Goal: Task Accomplishment & Management: Use online tool/utility

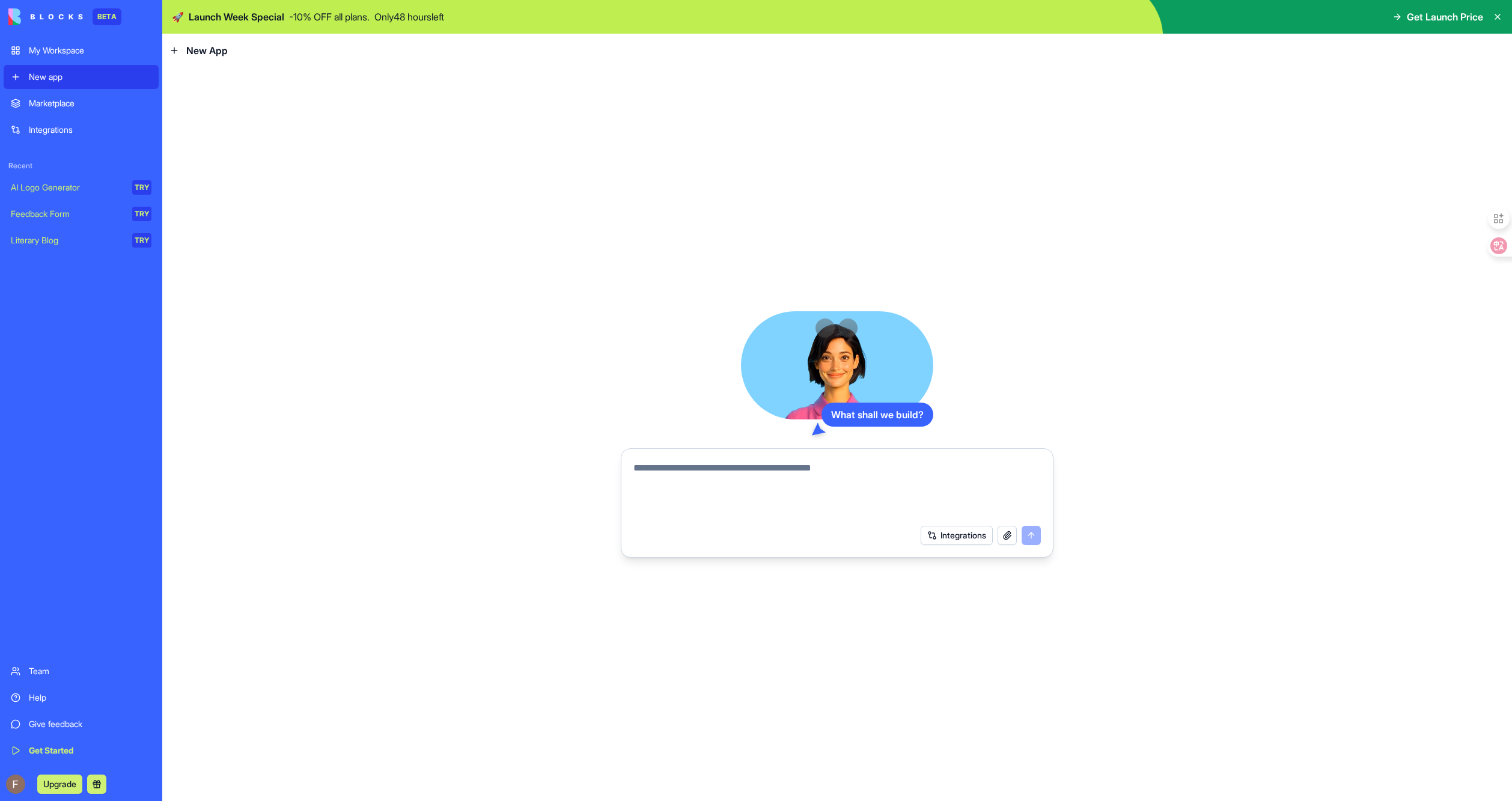
click at [182, 53] on div "New App" at bounding box center [198, 50] width 58 height 14
click at [738, 495] on textarea at bounding box center [837, 490] width 407 height 58
click at [1300, 499] on div "What shall we build? Integrations" at bounding box center [837, 434] width 1350 height 734
click at [876, 598] on div "What shall we build? Integrations" at bounding box center [837, 434] width 1350 height 734
click at [960, 537] on button "Integrations" at bounding box center [957, 535] width 72 height 19
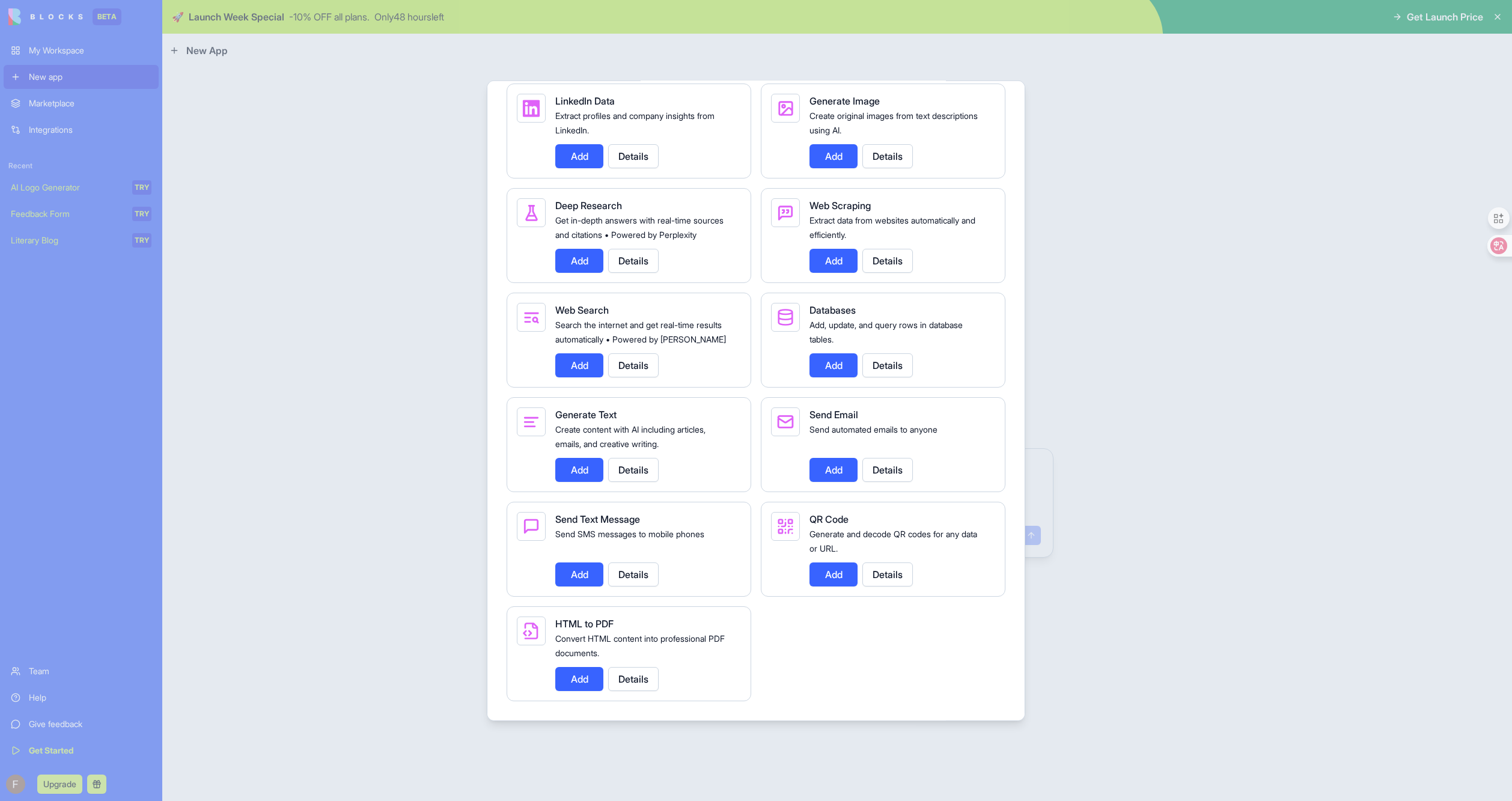
scroll to position [1232, 0]
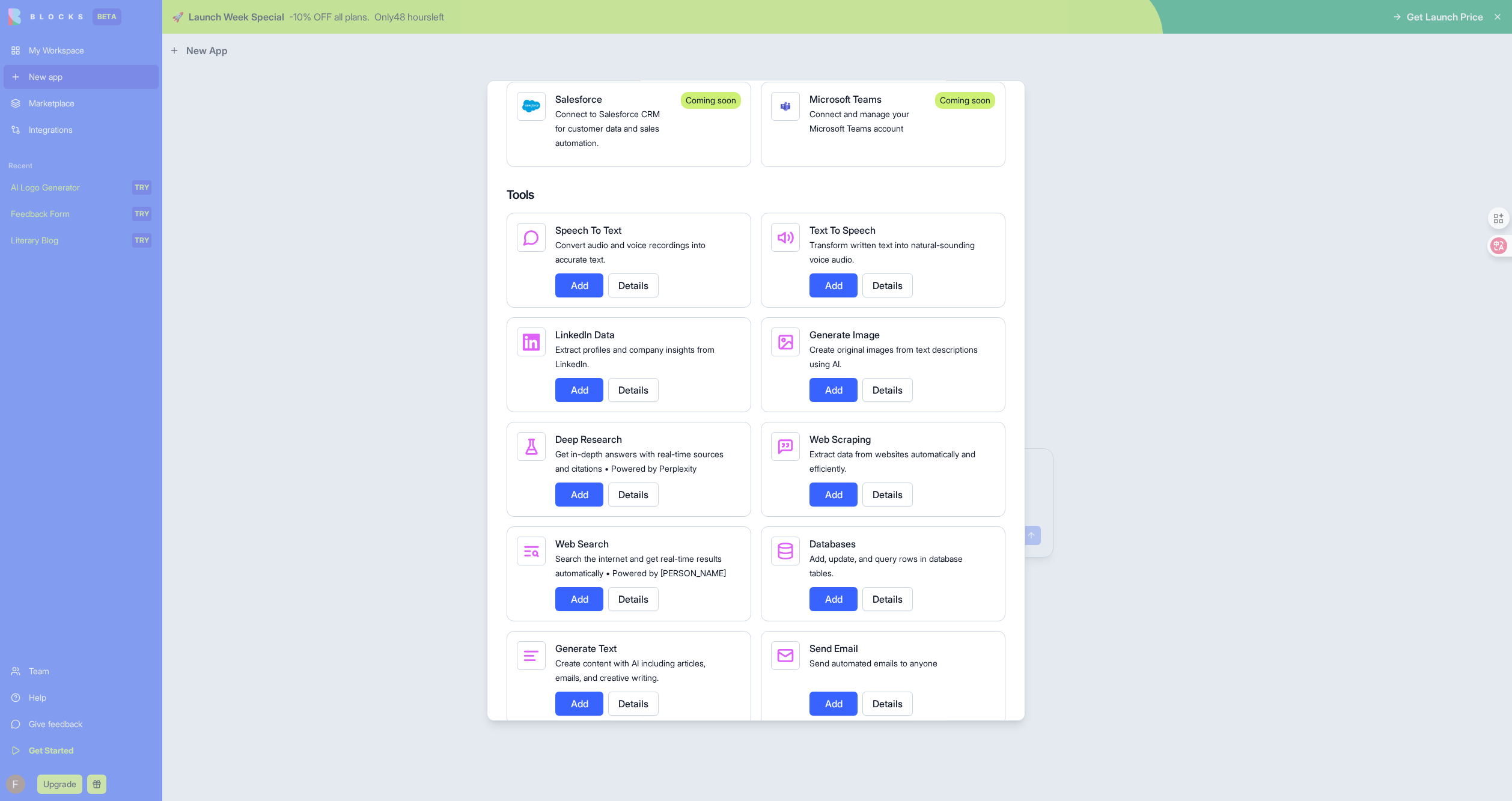
click at [1196, 300] on div at bounding box center [756, 400] width 1512 height 801
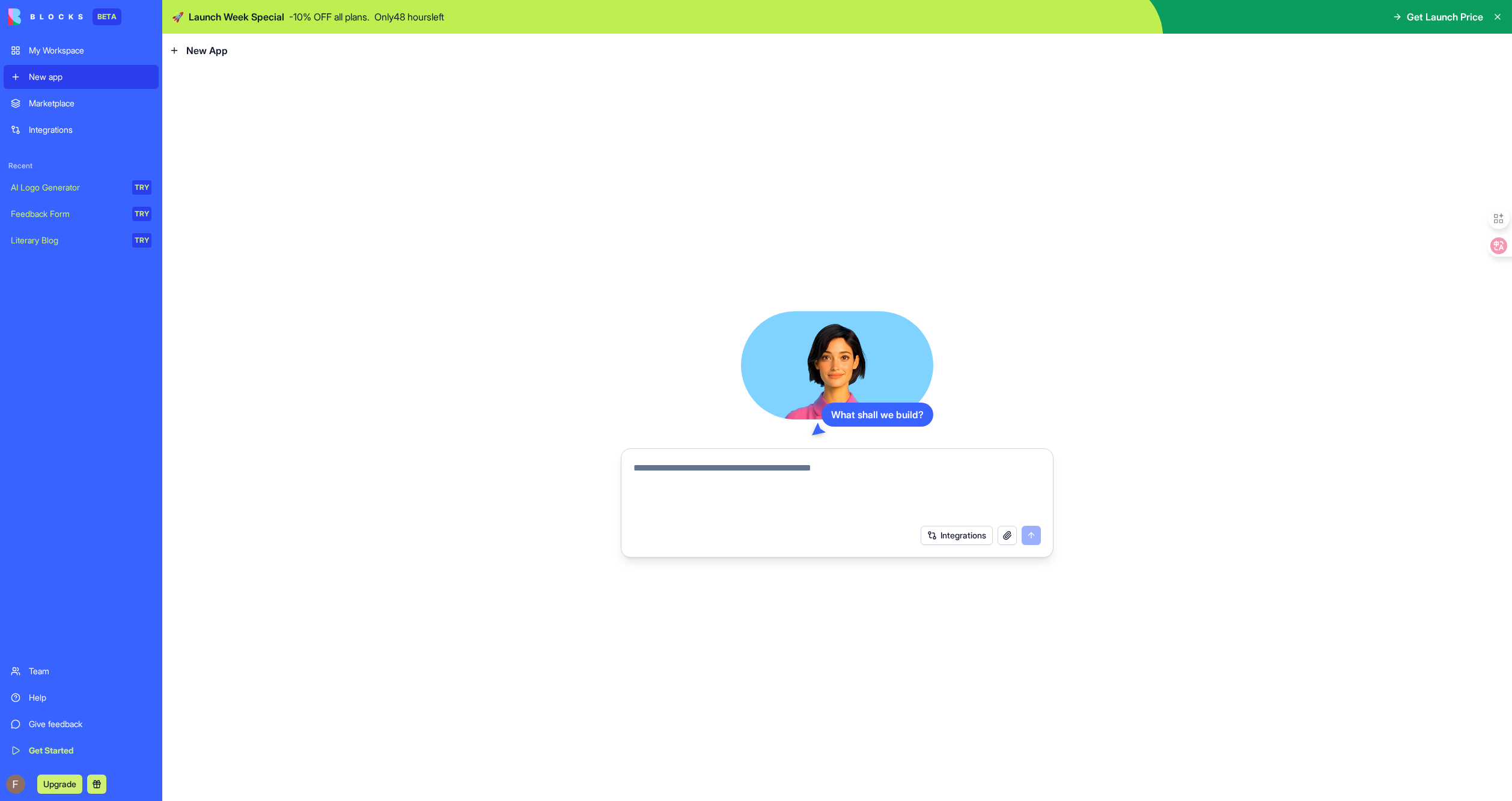
click at [784, 473] on textarea at bounding box center [837, 490] width 407 height 58
click at [837, 469] on textarea at bounding box center [837, 490] width 407 height 58
paste textarea "**********"
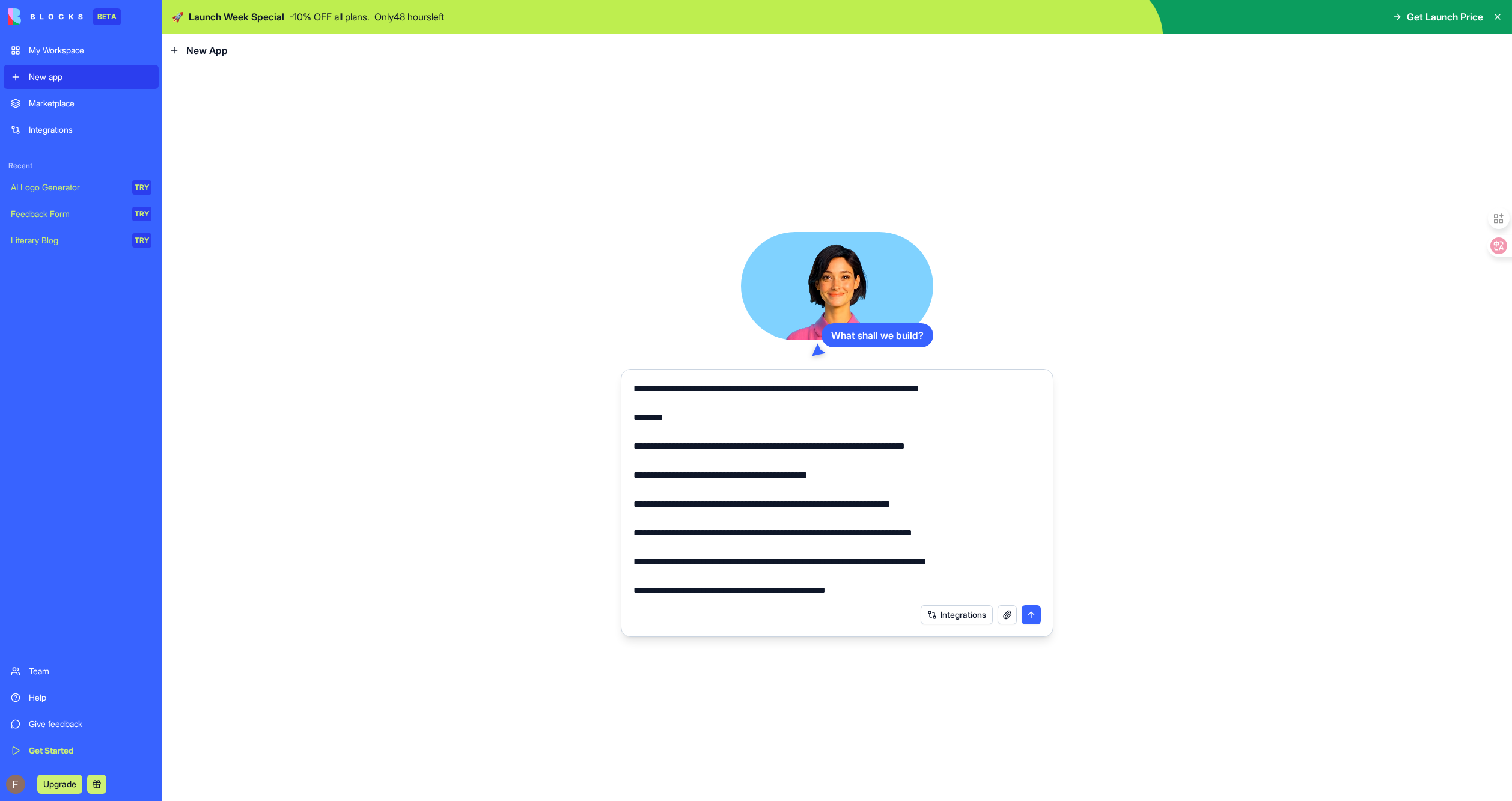
type textarea "**********"
click at [1038, 615] on button "submit" at bounding box center [1031, 615] width 19 height 19
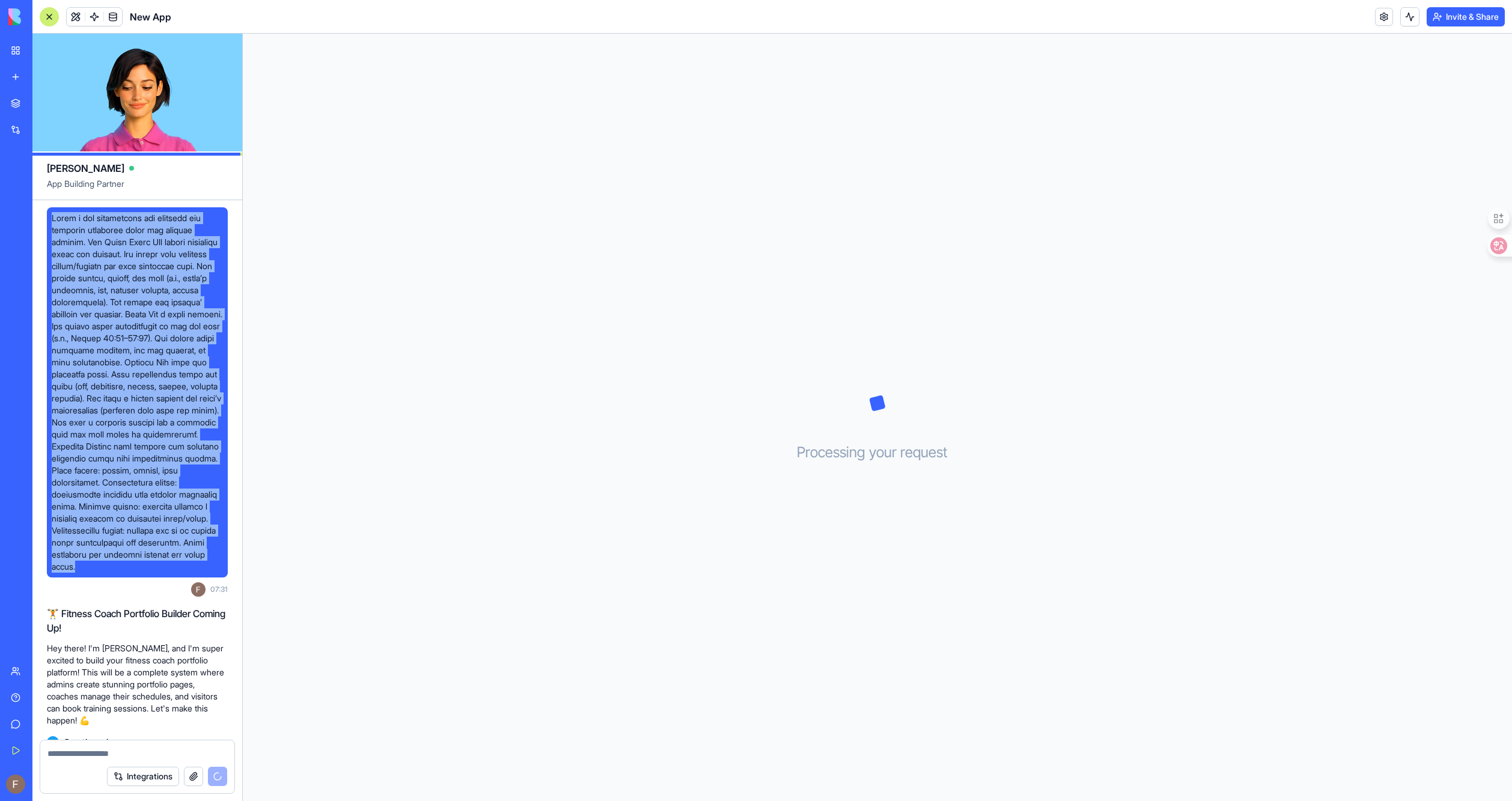
drag, startPoint x: 212, startPoint y: 526, endPoint x: 59, endPoint y: 199, distance: 361.0
click at [59, 199] on div "Ella App Building Partner 07:31 🏋️ Fitness Coach Portfolio Builder Coming Up! H…" at bounding box center [138, 417] width 211 height 767
copy div "Build a web application for creating and managing portfolio pages for fitness c…"
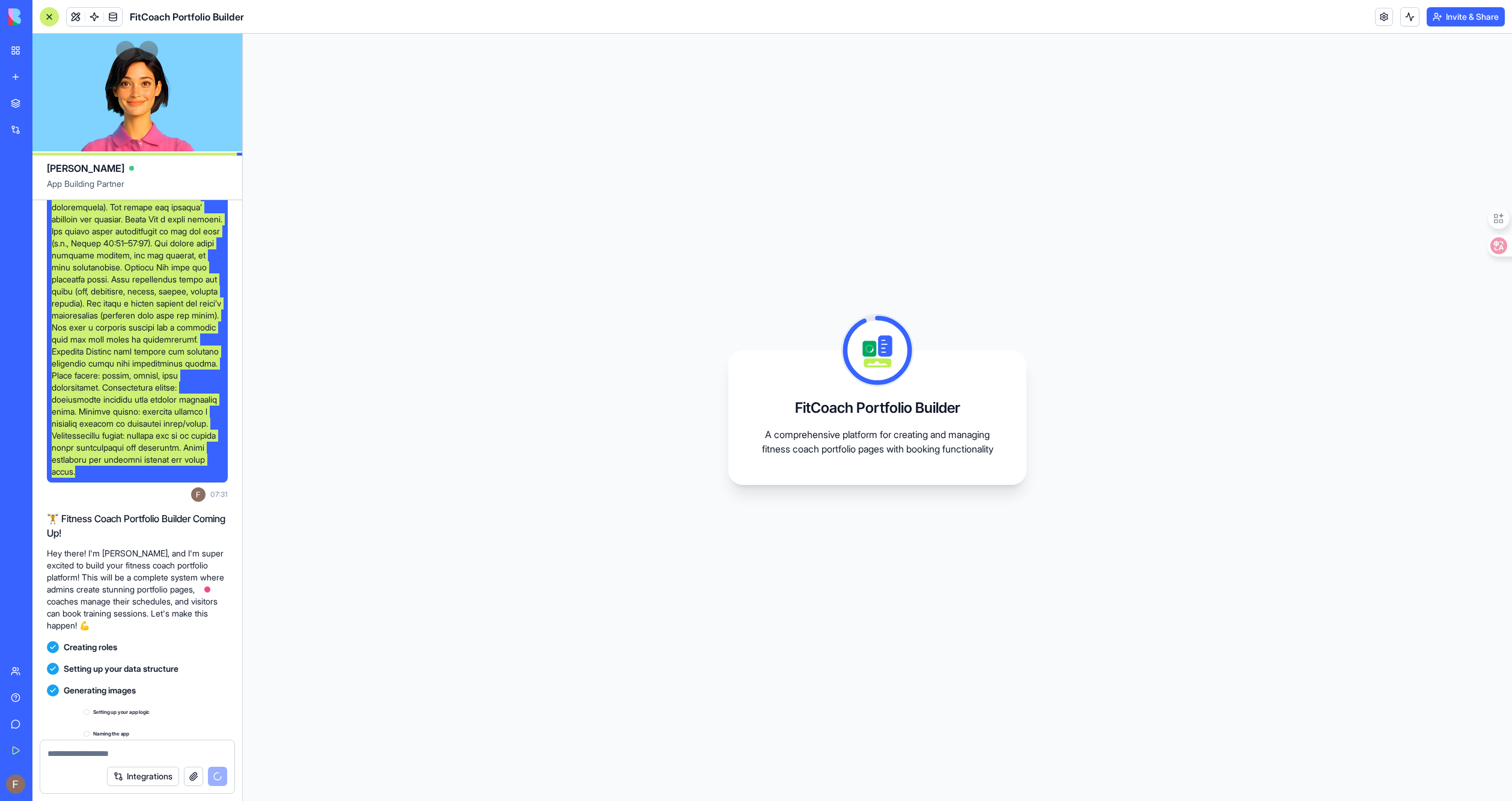
scroll to position [270, 0]
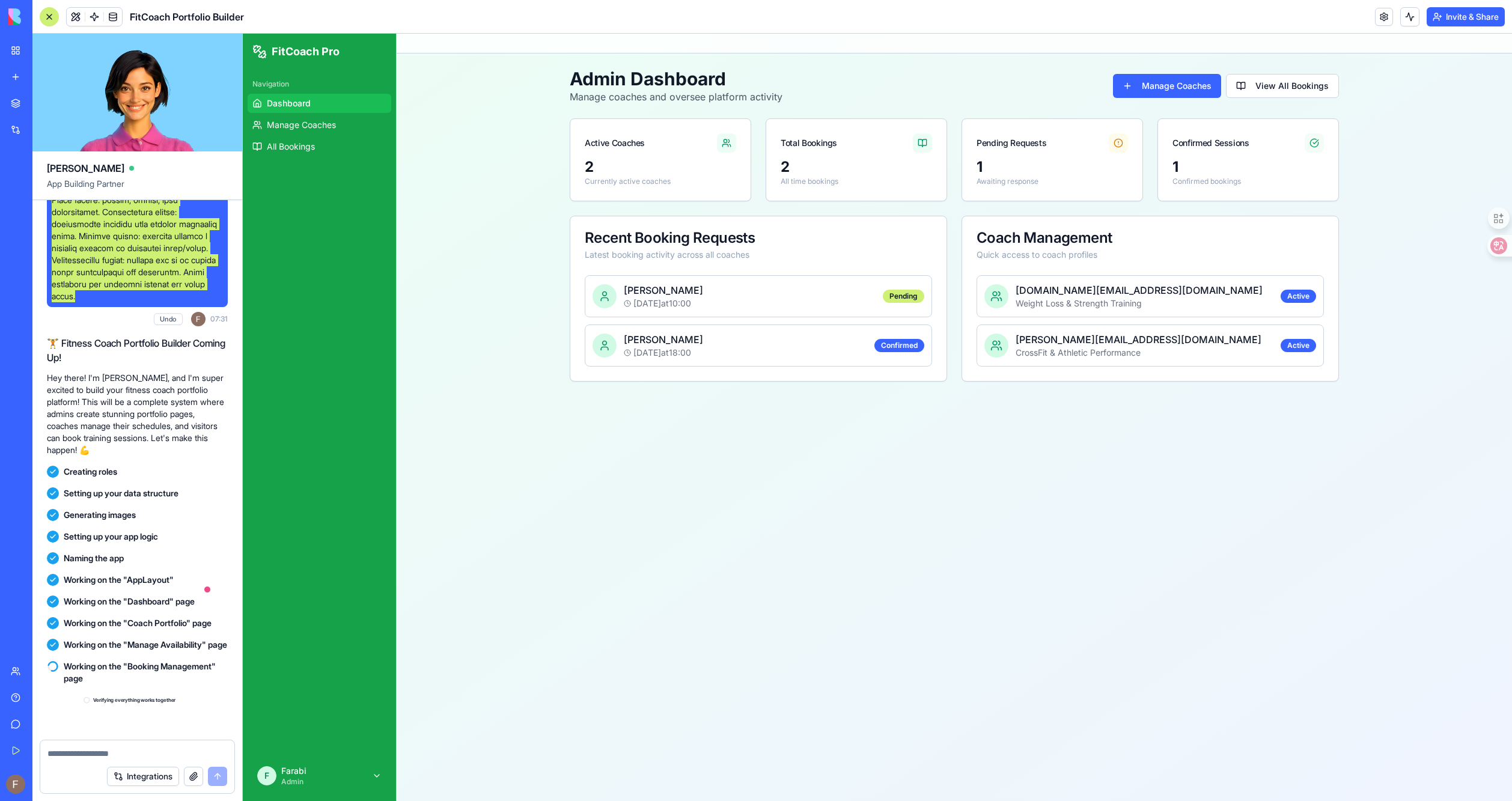
scroll to position [468, 0]
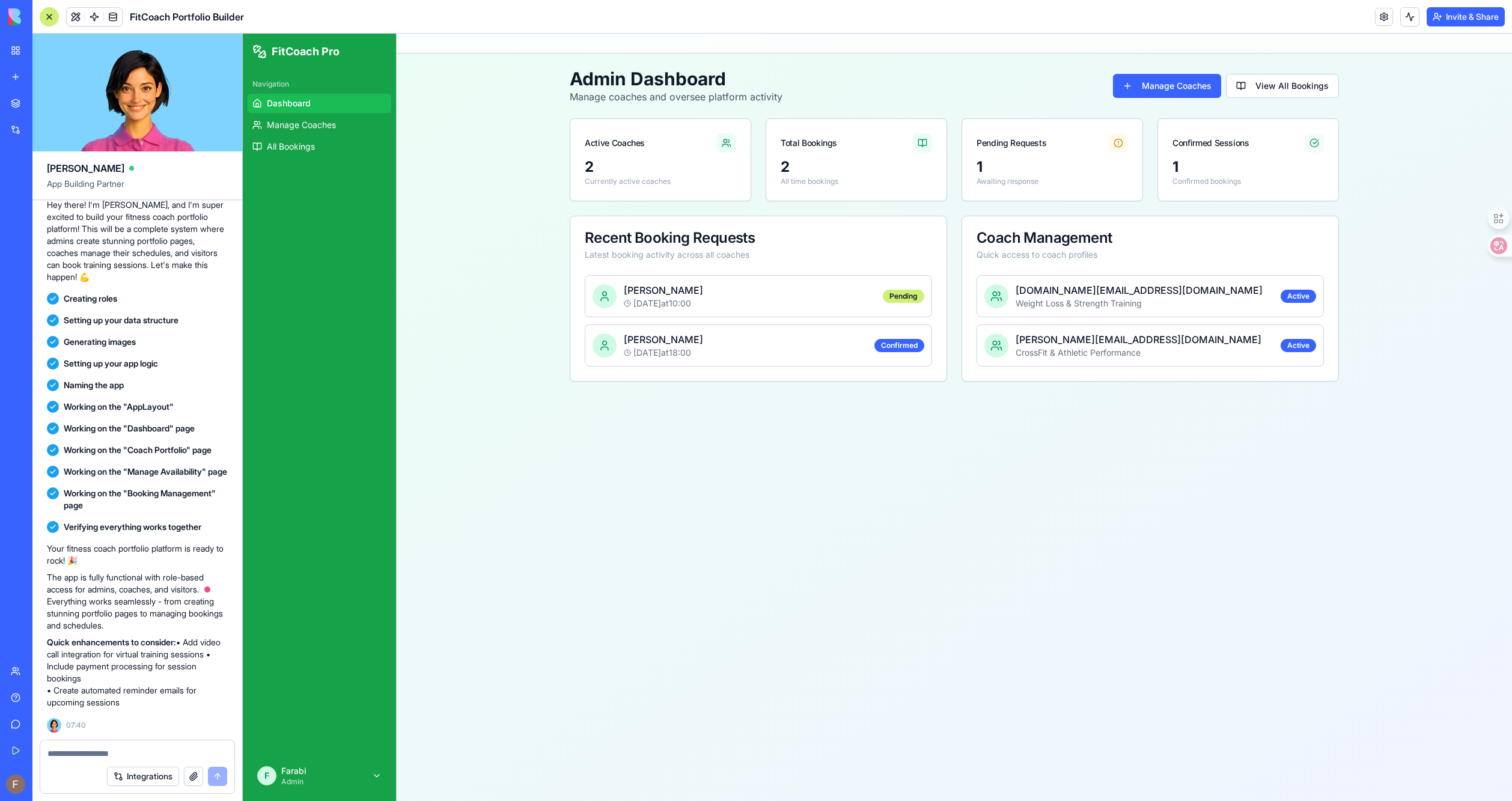
click at [1060, 293] on div "sarah.fitness@coach.com" at bounding box center [1139, 290] width 247 height 14
click at [732, 302] on div "Jan 20 at 10:00" at bounding box center [750, 303] width 252 height 12
click at [735, 348] on div "Jan 22 at 18:00" at bounding box center [746, 353] width 243 height 12
click at [1038, 306] on div "Weight Loss & Strength Training" at bounding box center [1139, 303] width 247 height 12
click at [1167, 85] on button "Manage Coaches" at bounding box center [1167, 86] width 108 height 24
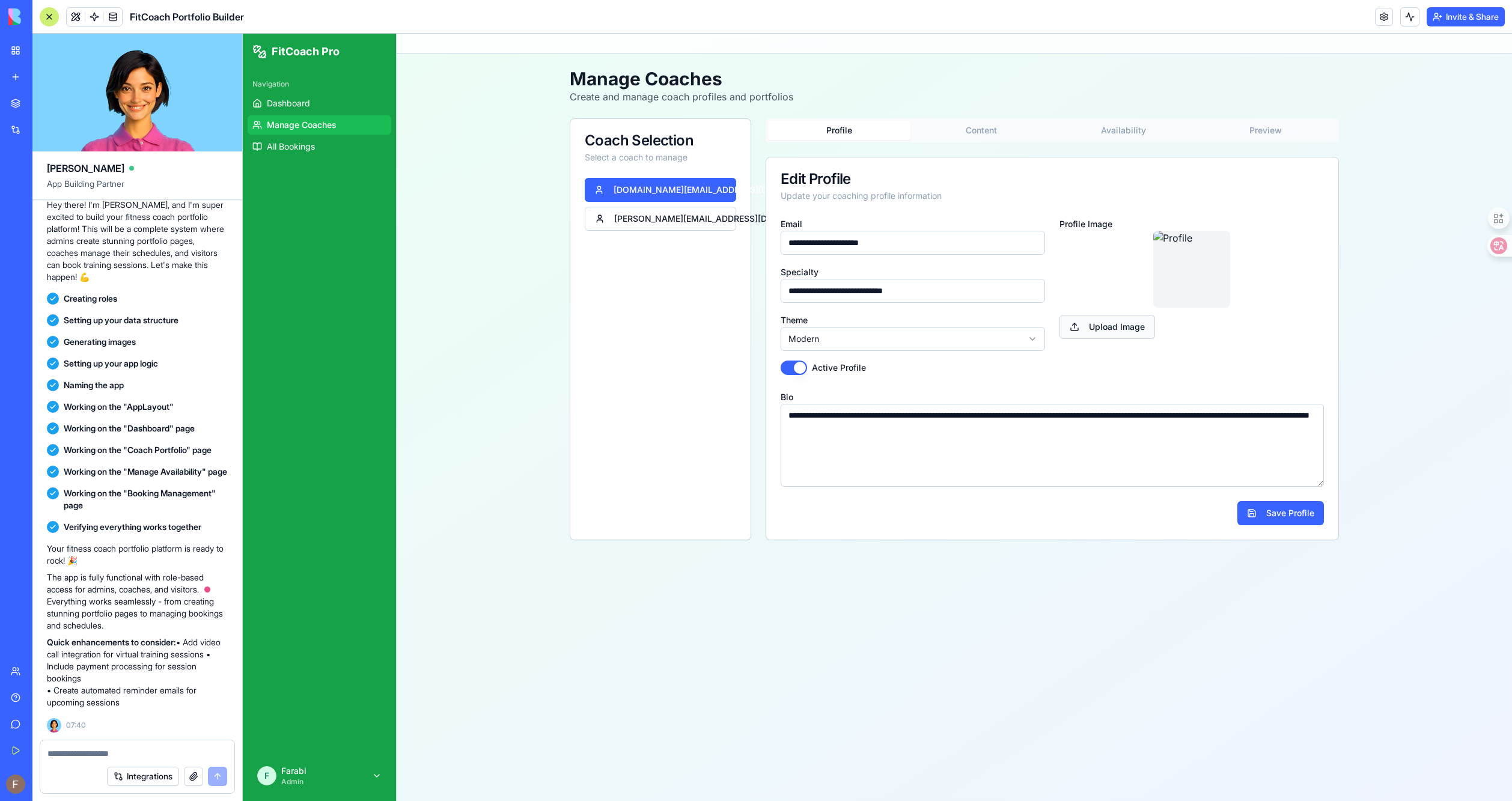
click at [1133, 323] on span "Upload Image" at bounding box center [1107, 327] width 96 height 24
click at [243, 34] on input "Upload Image" at bounding box center [243, 34] width 0 height 0
click at [1273, 514] on button "Save Profile" at bounding box center [1280, 513] width 86 height 24
click at [997, 121] on button "Content" at bounding box center [982, 130] width 143 height 19
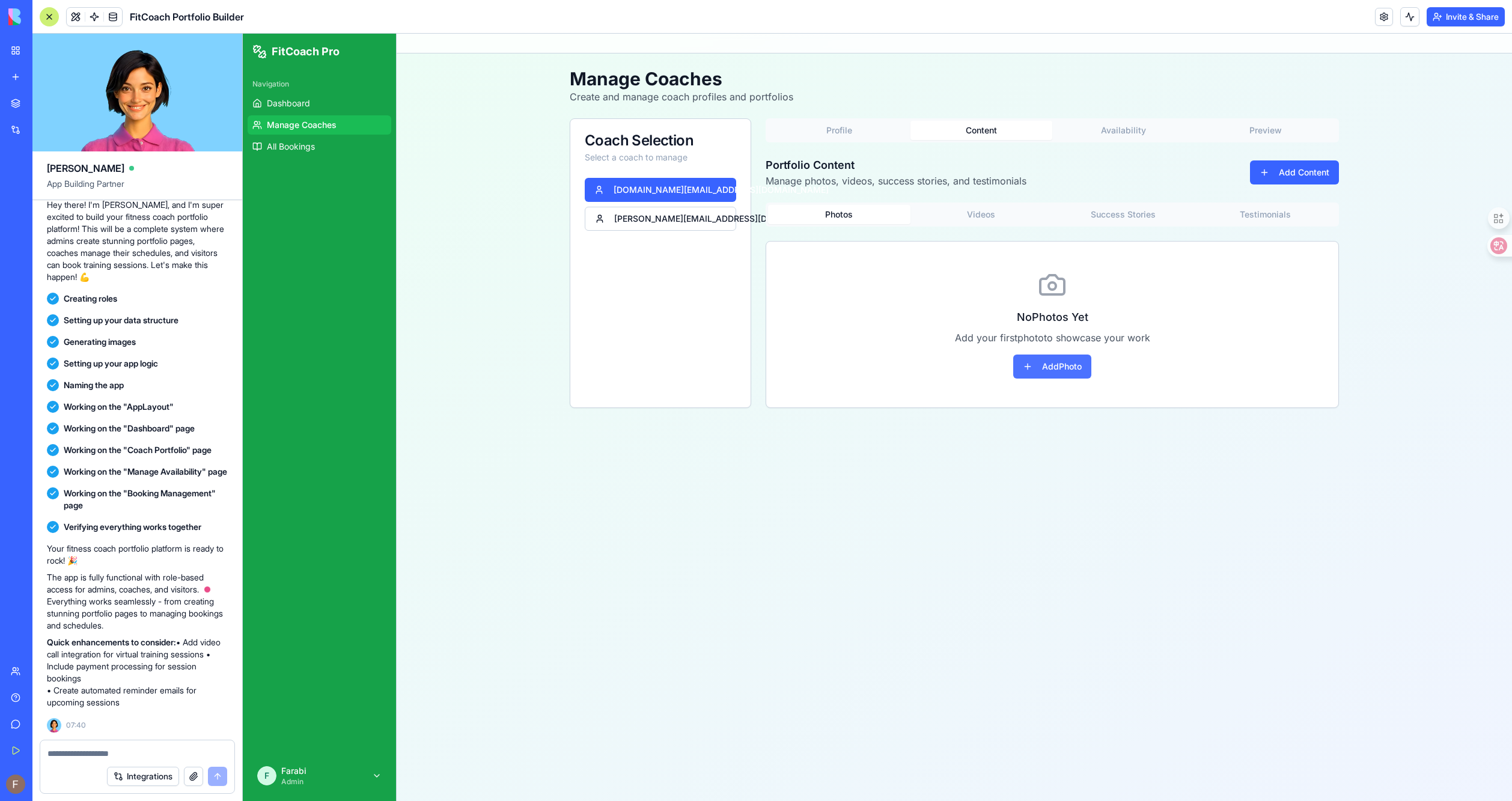
click at [1070, 354] on button "Add Photo" at bounding box center [1052, 366] width 78 height 24
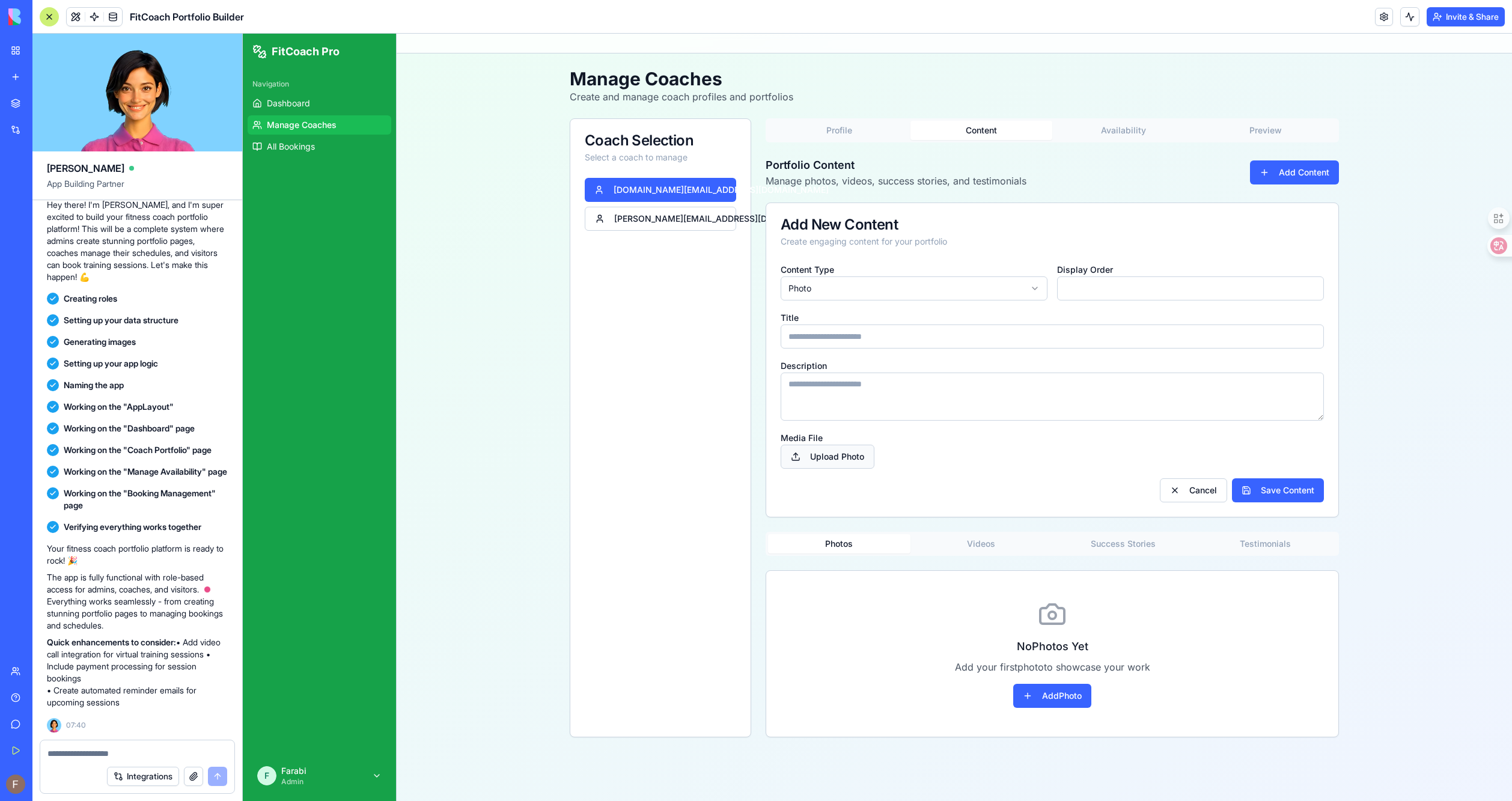
click at [829, 446] on span "Upload Photo" at bounding box center [828, 457] width 94 height 24
click at [243, 34] on input "Upload Photo" at bounding box center [243, 34] width 0 height 0
click at [1027, 537] on button "Videos" at bounding box center [982, 543] width 143 height 19
click at [816, 458] on span "Uploading..." at bounding box center [824, 457] width 88 height 24
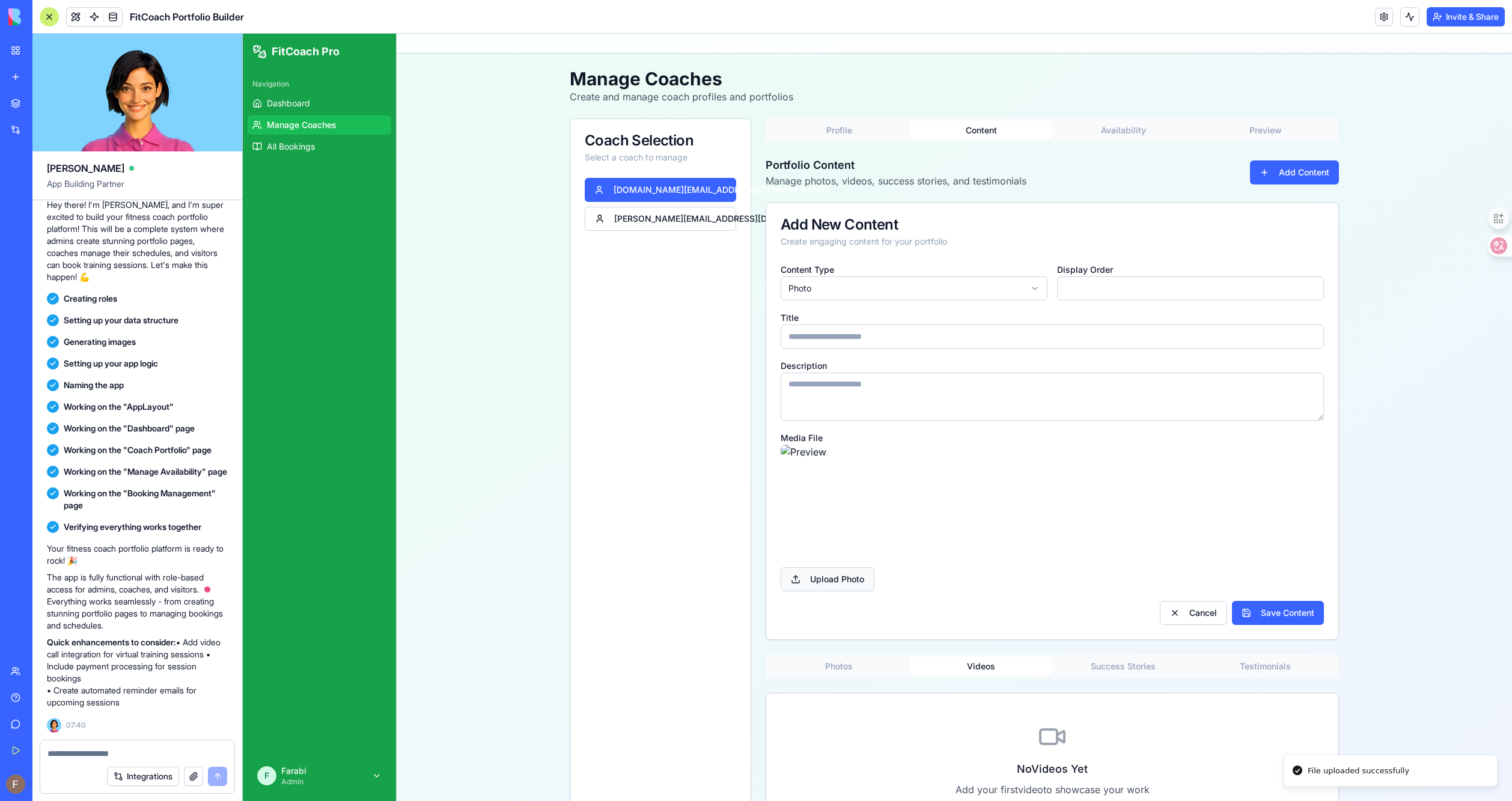
click at [816, 458] on img at bounding box center [915, 502] width 269 height 115
click at [845, 574] on span "Upload Photo" at bounding box center [828, 579] width 94 height 24
click at [243, 34] on input "Upload Photo" at bounding box center [243, 34] width 0 height 0
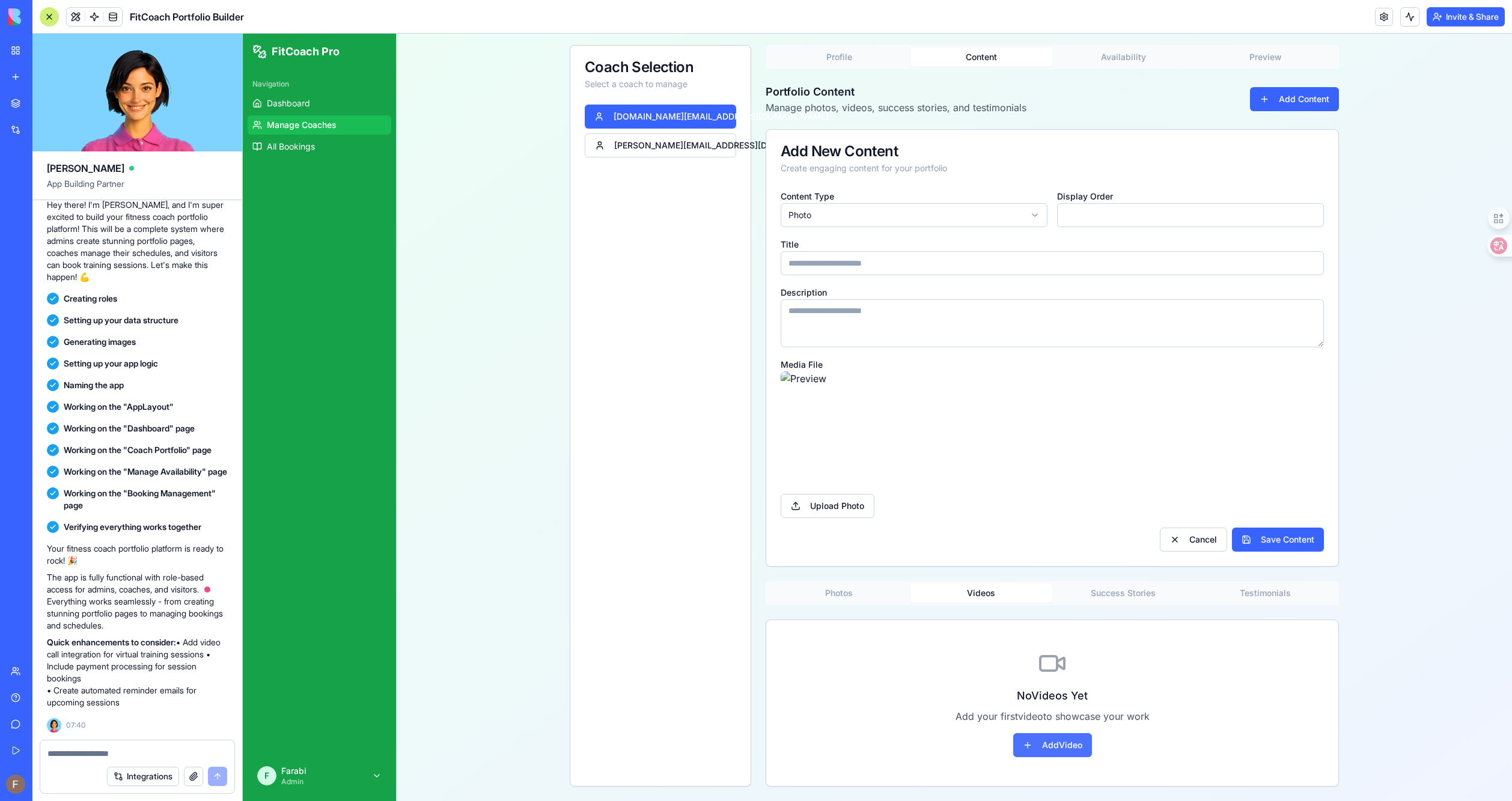
click at [1070, 744] on button "Add Video" at bounding box center [1053, 745] width 79 height 24
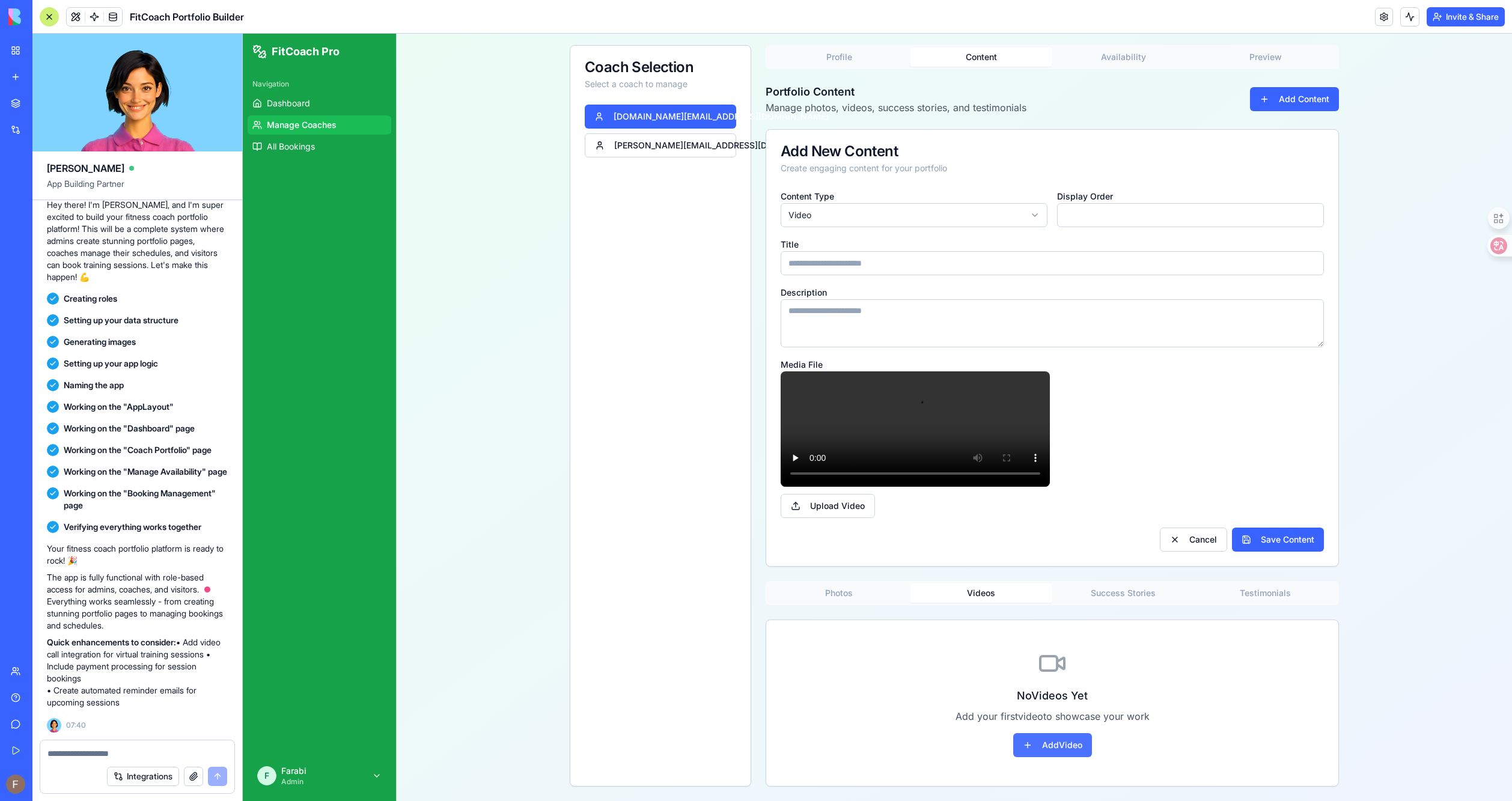
click at [1070, 744] on button "Add Video" at bounding box center [1053, 745] width 79 height 24
click at [886, 257] on input "Title" at bounding box center [1052, 263] width 543 height 24
click at [885, 261] on input "Title" at bounding box center [1052, 263] width 543 height 24
type textarea "***"
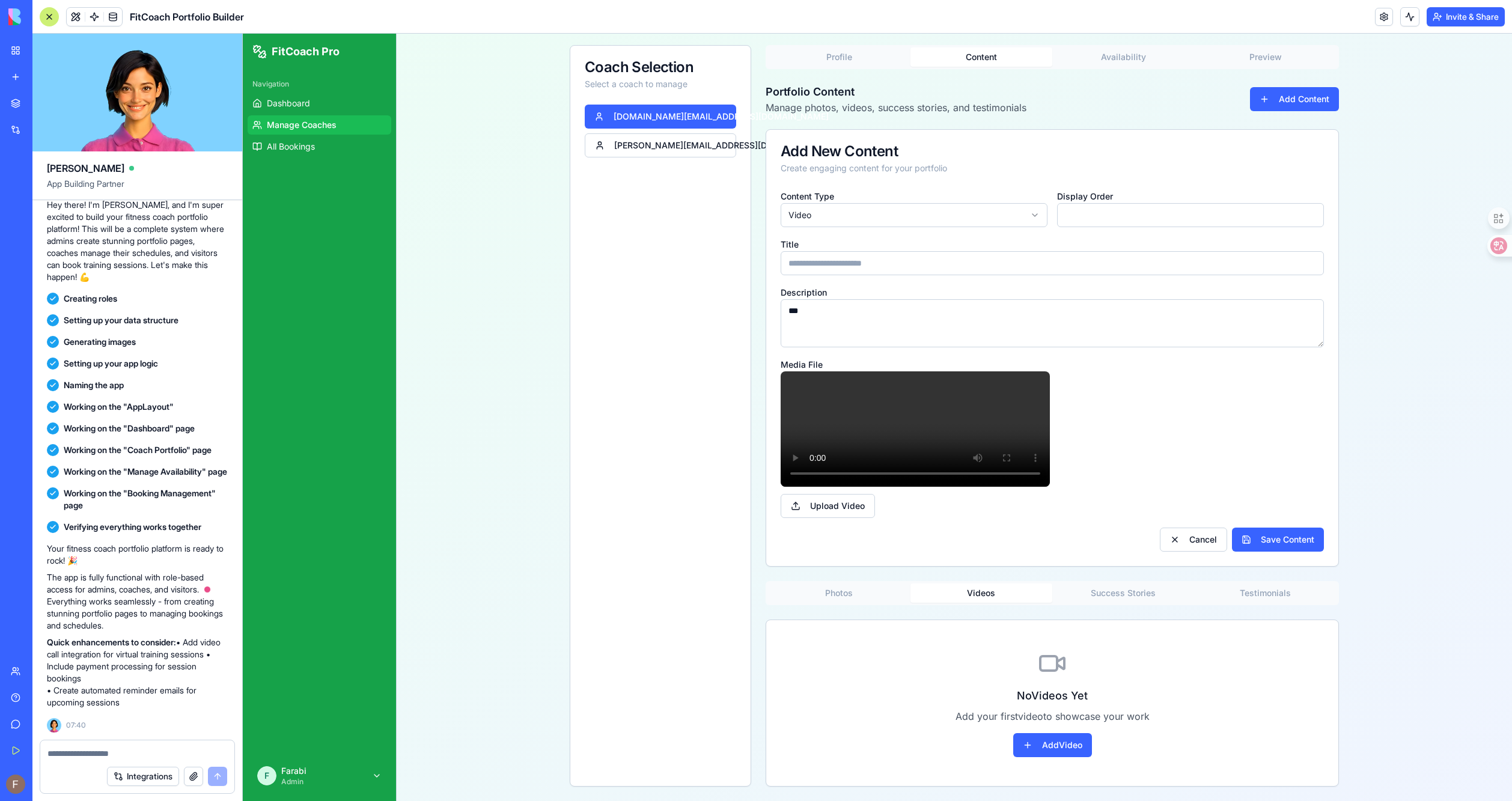
click at [860, 251] on input "Title" at bounding box center [1052, 263] width 543 height 24
type input "********"
click at [1300, 540] on button "Save Content" at bounding box center [1279, 540] width 92 height 24
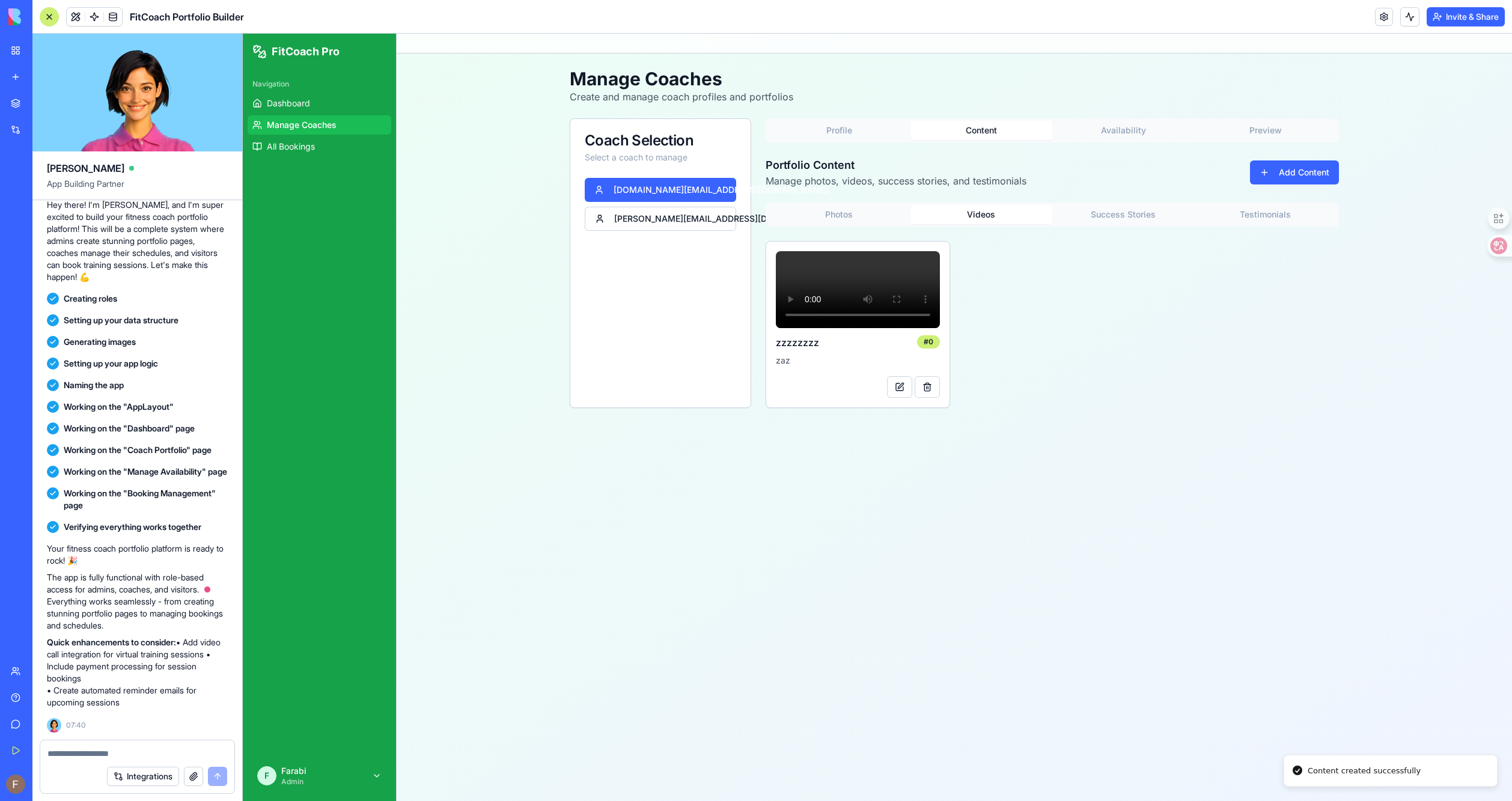
click at [1118, 218] on Story "Success Stories" at bounding box center [1124, 214] width 143 height 19
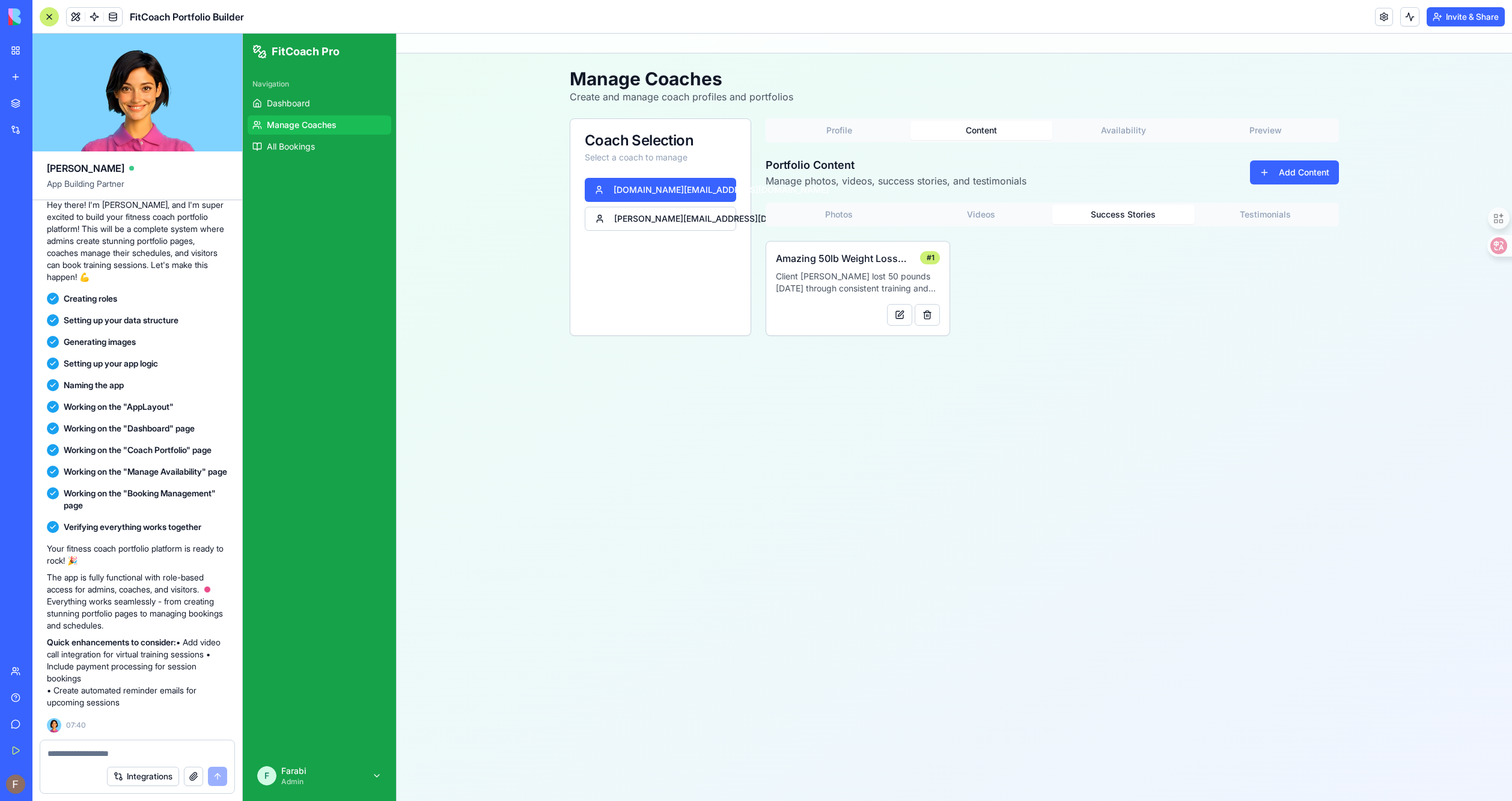
click at [1278, 219] on button "Testimonials" at bounding box center [1266, 214] width 143 height 19
click at [901, 310] on button at bounding box center [900, 315] width 25 height 22
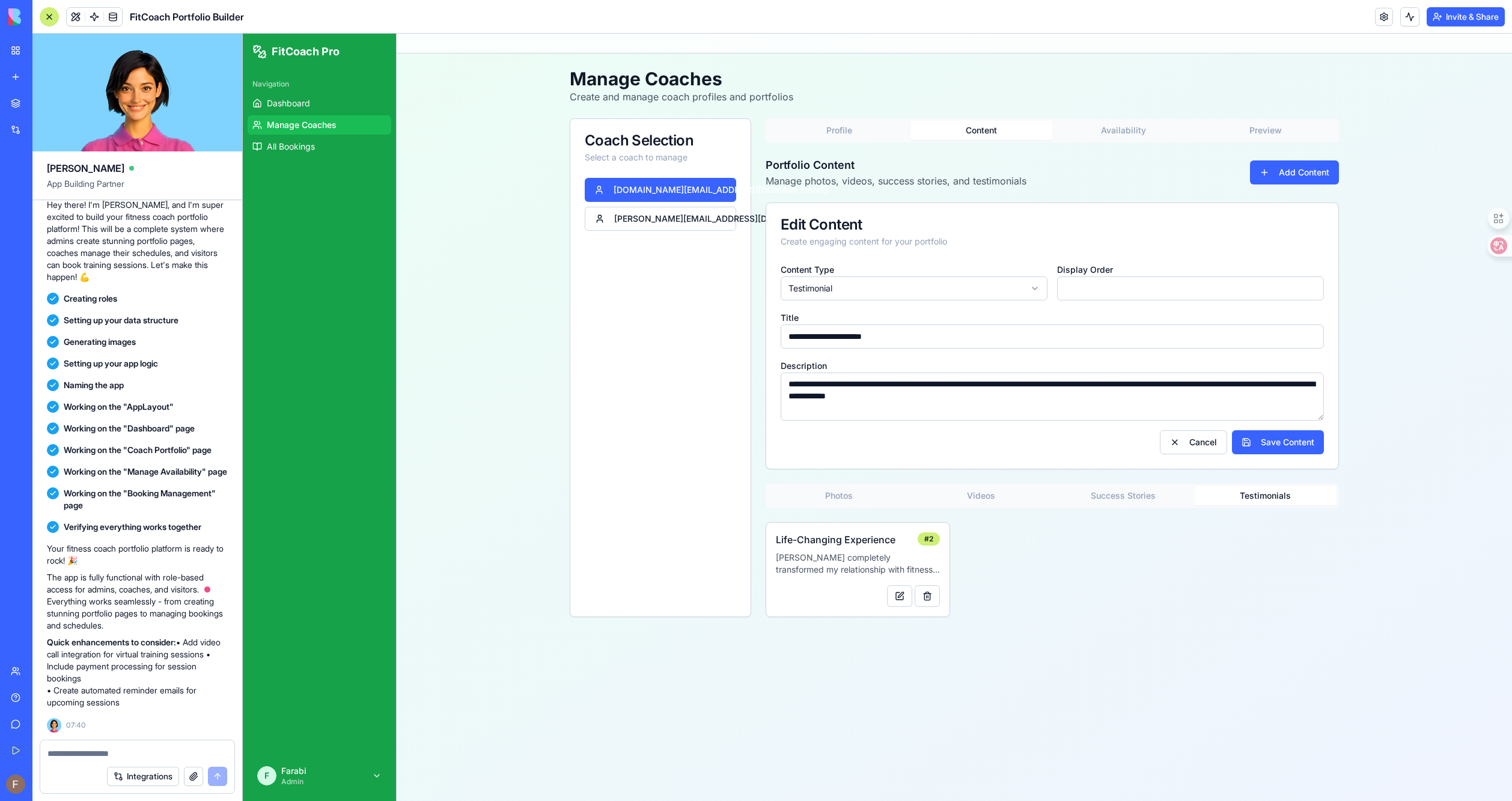
click at [871, 136] on button "Profile" at bounding box center [840, 130] width 143 height 19
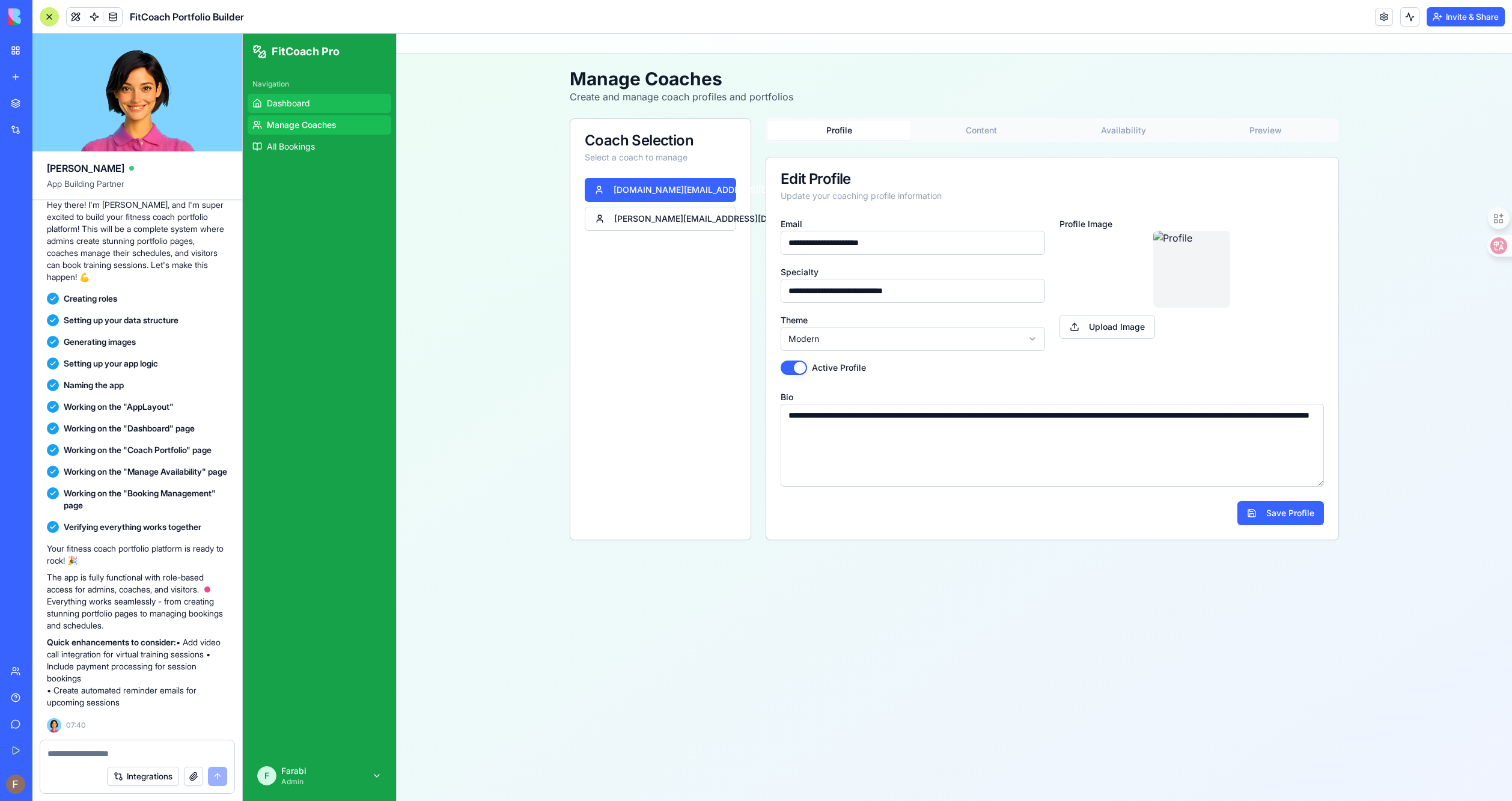
click at [312, 107] on link "Dashboard" at bounding box center [319, 103] width 144 height 19
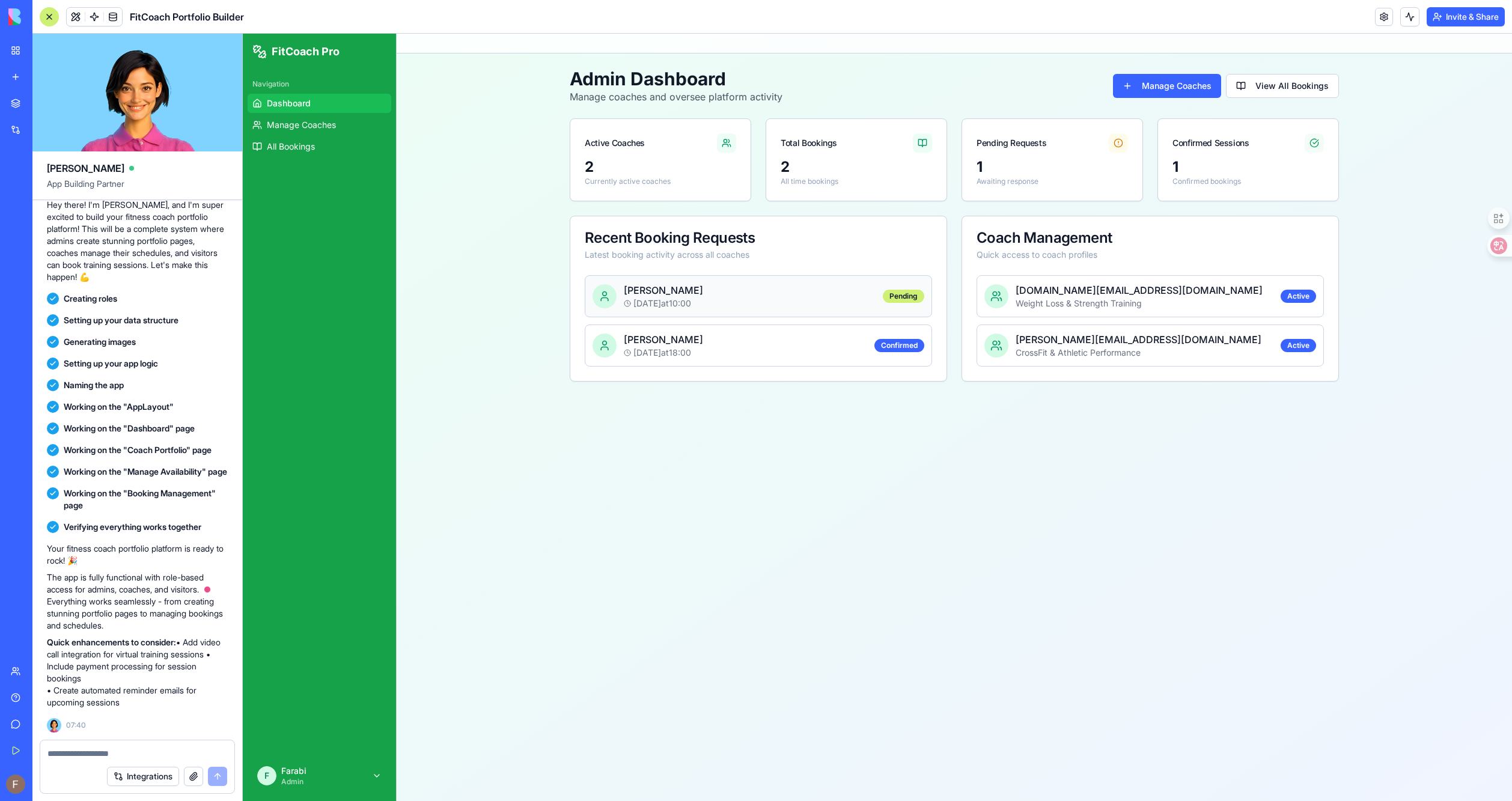
click at [589, 289] on div "Emma Johnson Jan 20 at 10:00 Pending" at bounding box center [759, 296] width 348 height 42
click at [687, 291] on div "Emma Johnson" at bounding box center [750, 290] width 252 height 14
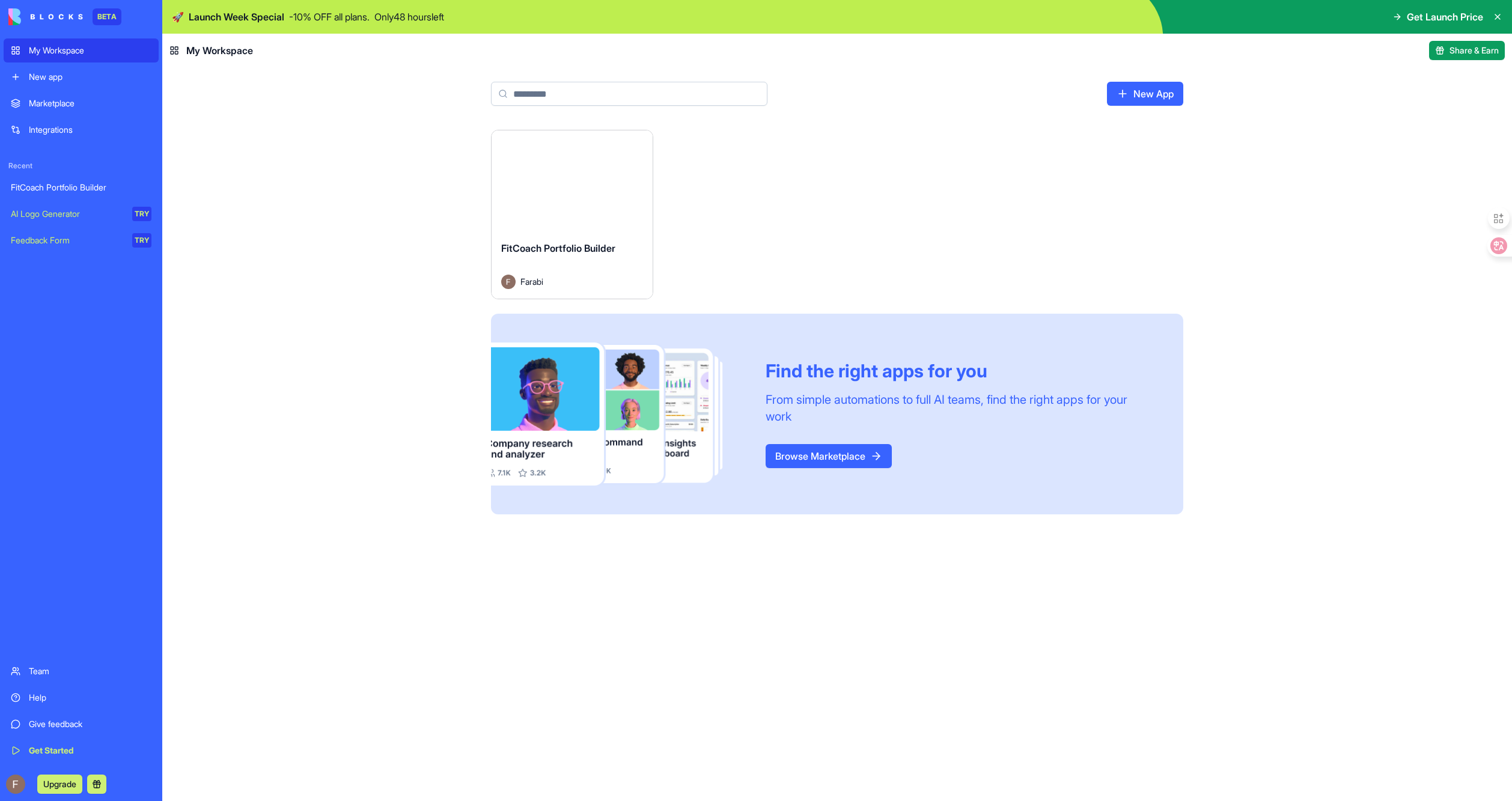
click at [1138, 87] on link "New App" at bounding box center [1145, 93] width 76 height 24
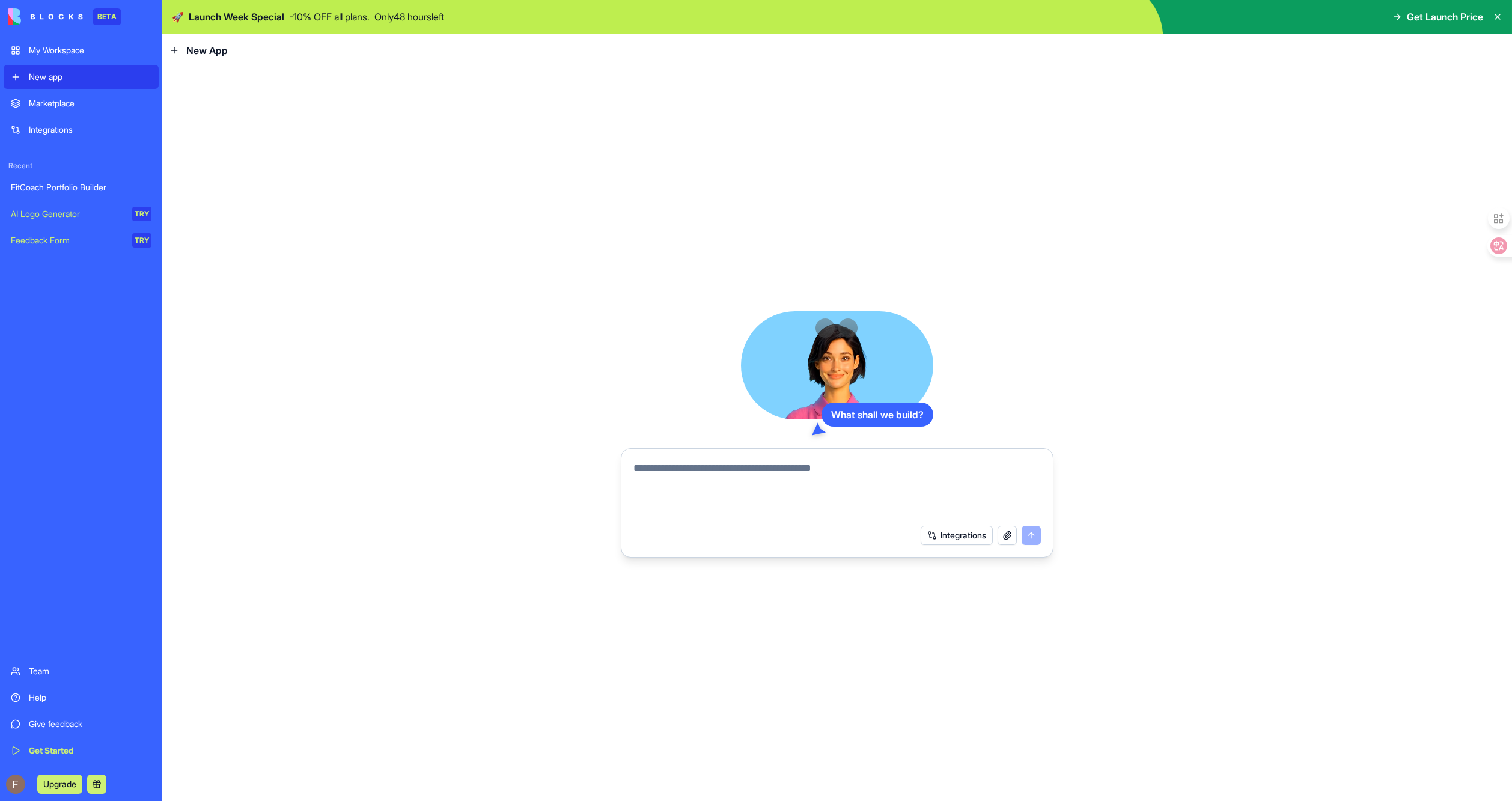
click at [944, 530] on button "Integrations" at bounding box center [957, 535] width 72 height 19
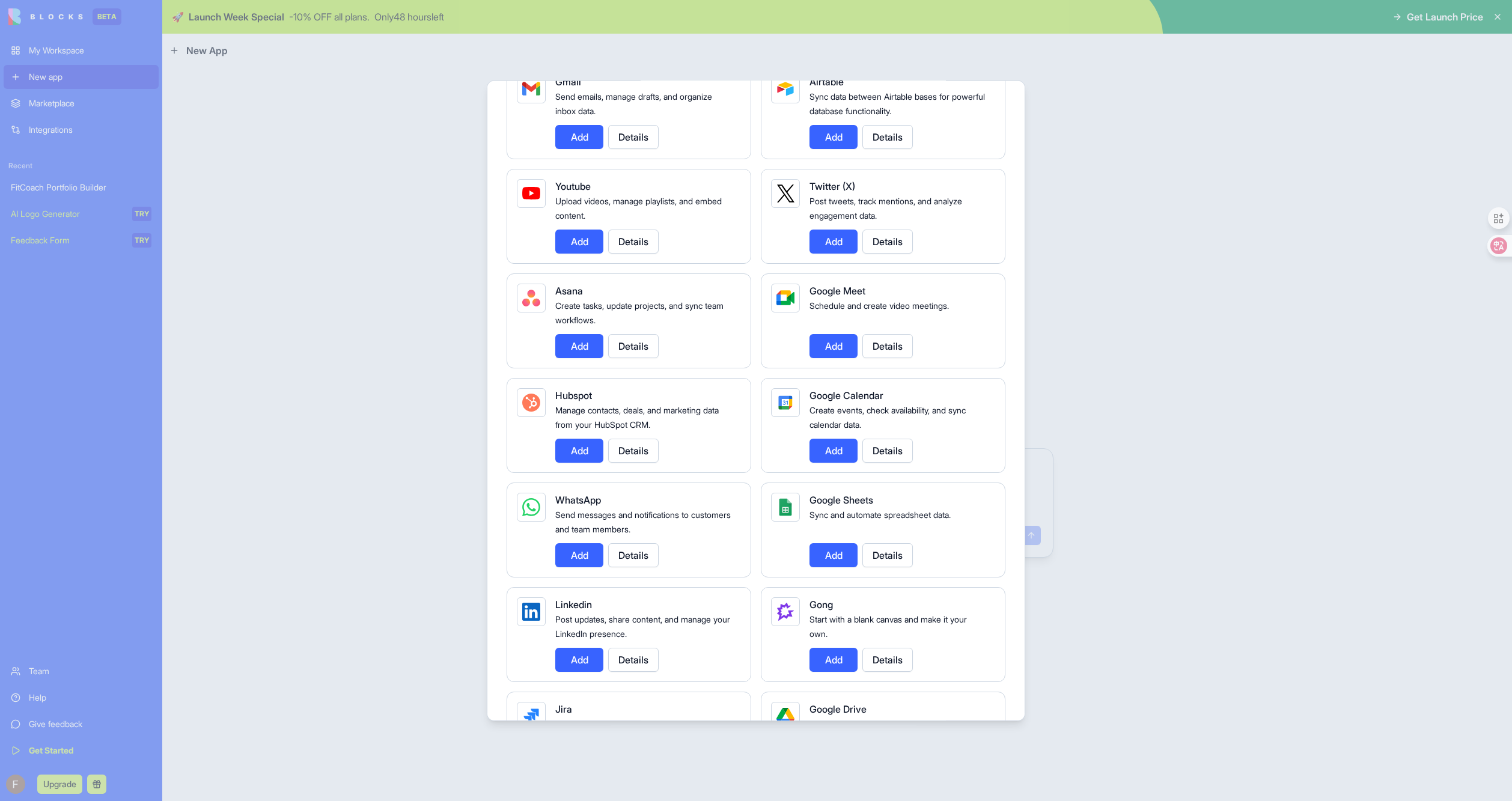
scroll to position [228, 0]
click at [587, 652] on button "Add" at bounding box center [579, 658] width 48 height 24
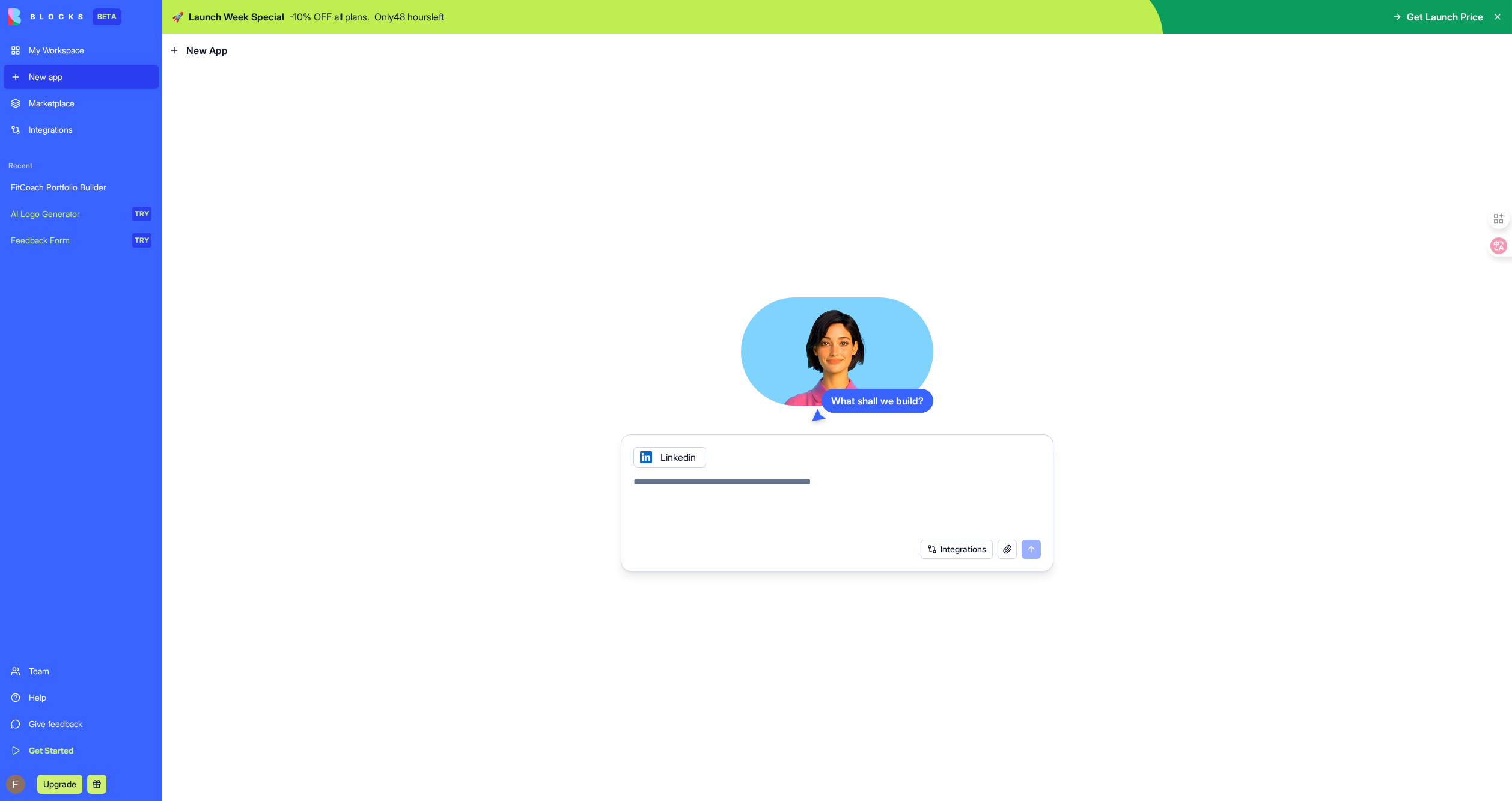
click at [589, 638] on div "What shall we build? Linkedin Integrations" at bounding box center [837, 434] width 1350 height 734
click at [736, 493] on textarea at bounding box center [837, 504] width 407 height 58
type textarea "**********"
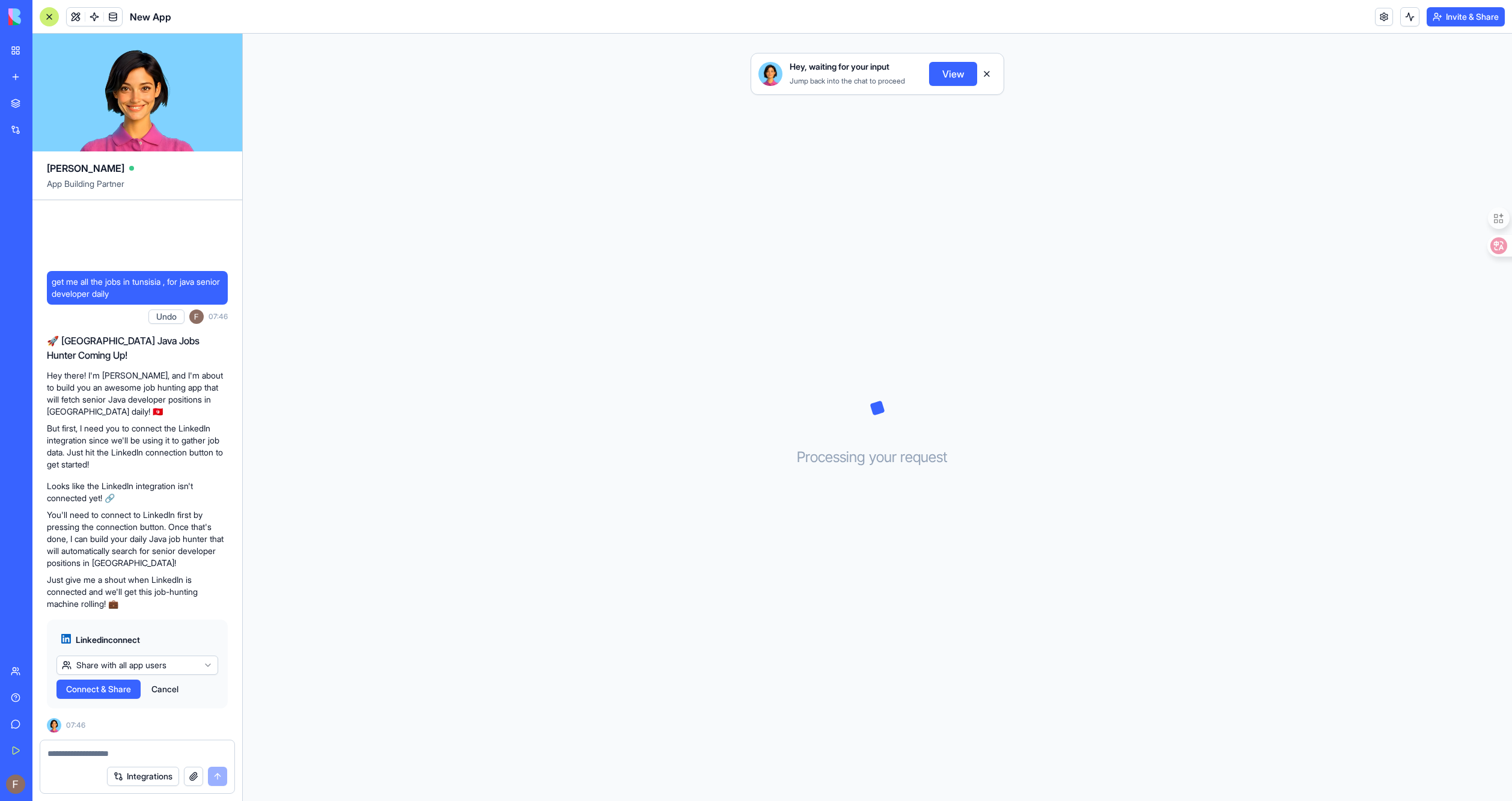
click at [98, 696] on button "Connect & Share" at bounding box center [98, 689] width 84 height 19
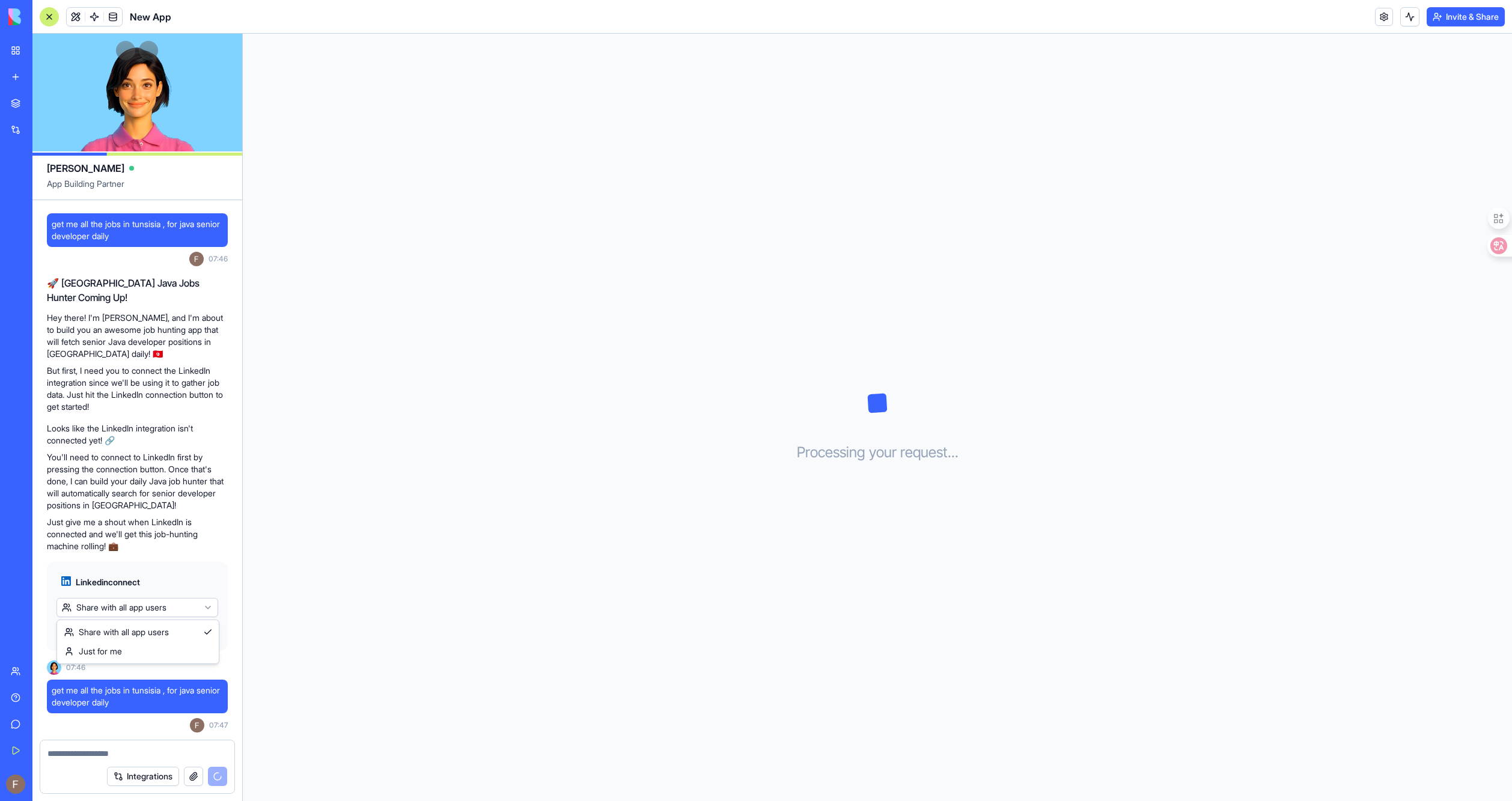
click at [166, 607] on html "BETA My Workspace New app Marketplace Integrations Recent FitCoach Portfolio Bu…" at bounding box center [756, 400] width 1512 height 801
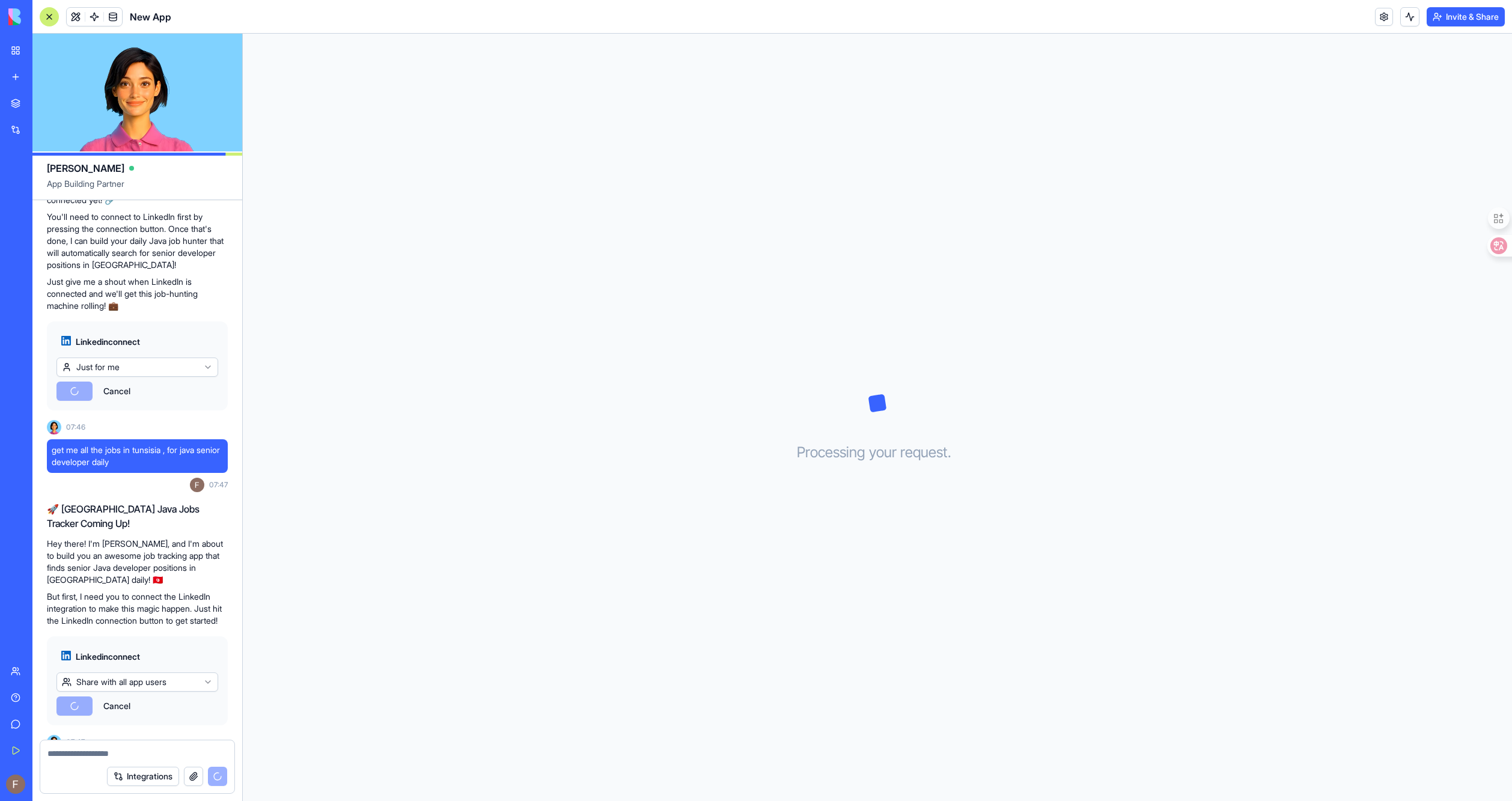
scroll to position [345, 0]
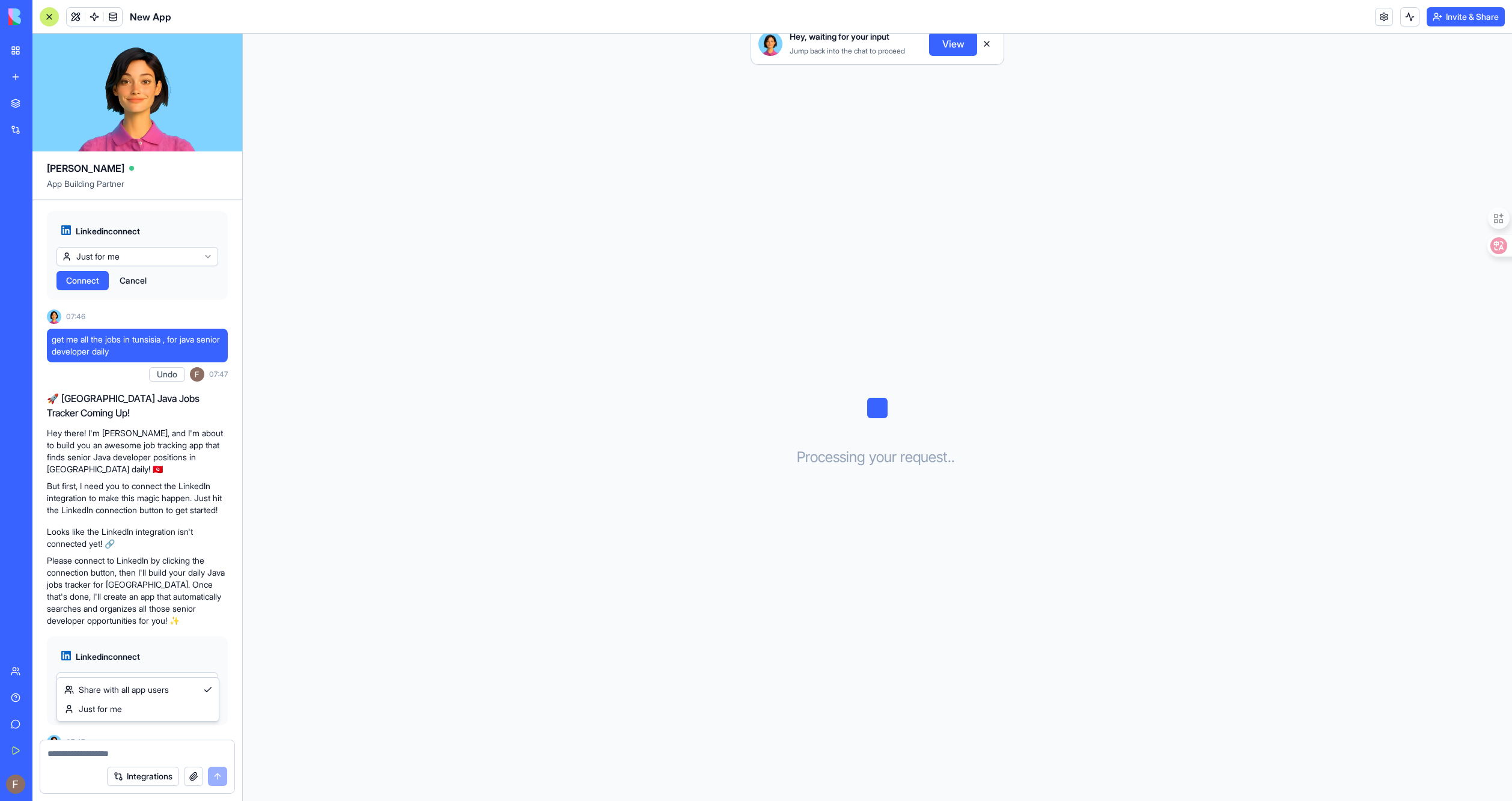
click at [103, 659] on html "BETA My Workspace New app Marketplace Integrations Recent FitCoach Portfolio Bu…" at bounding box center [756, 400] width 1512 height 801
click at [92, 700] on span "Connect" at bounding box center [82, 706] width 33 height 12
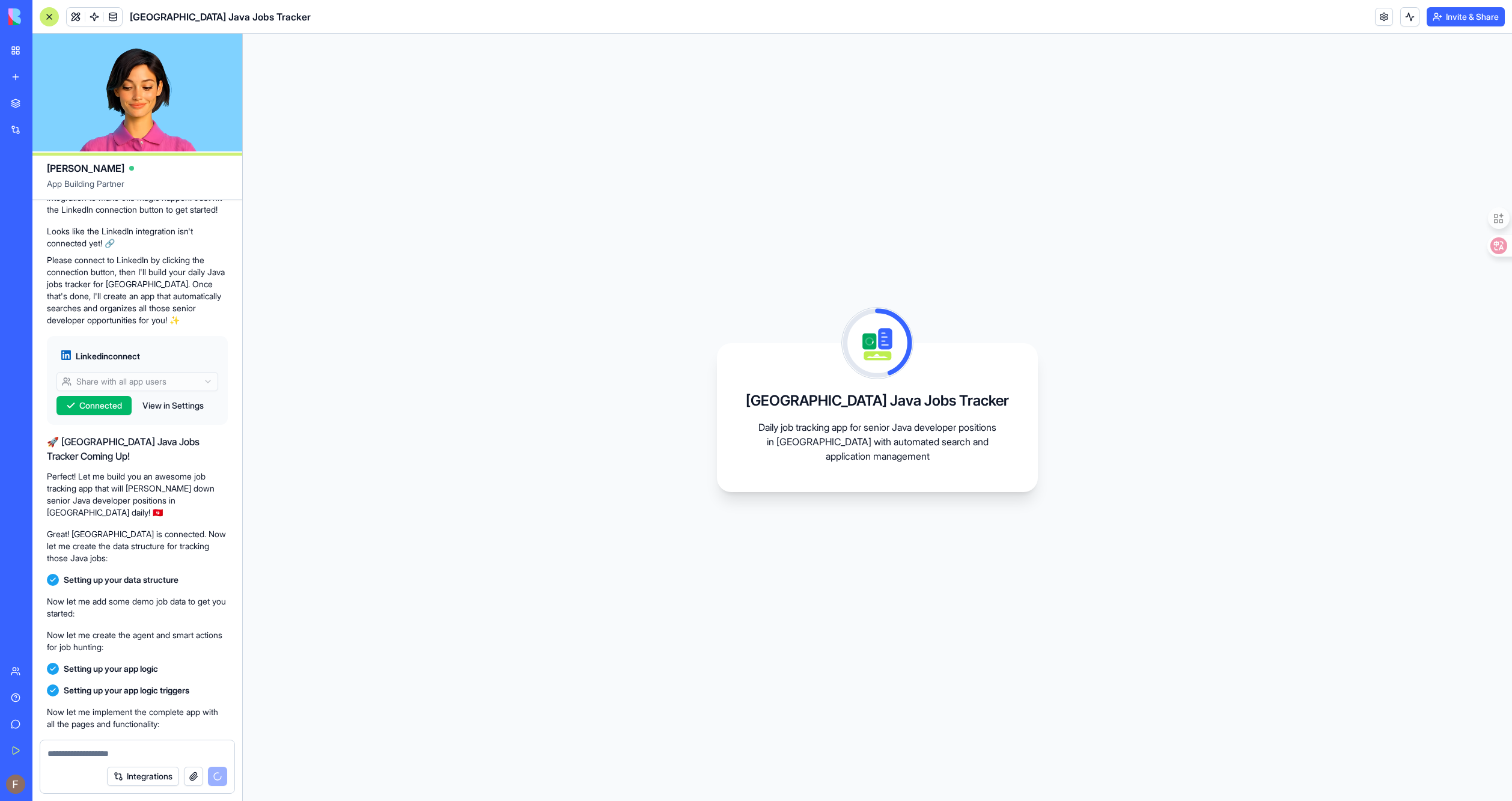
scroll to position [732, 0]
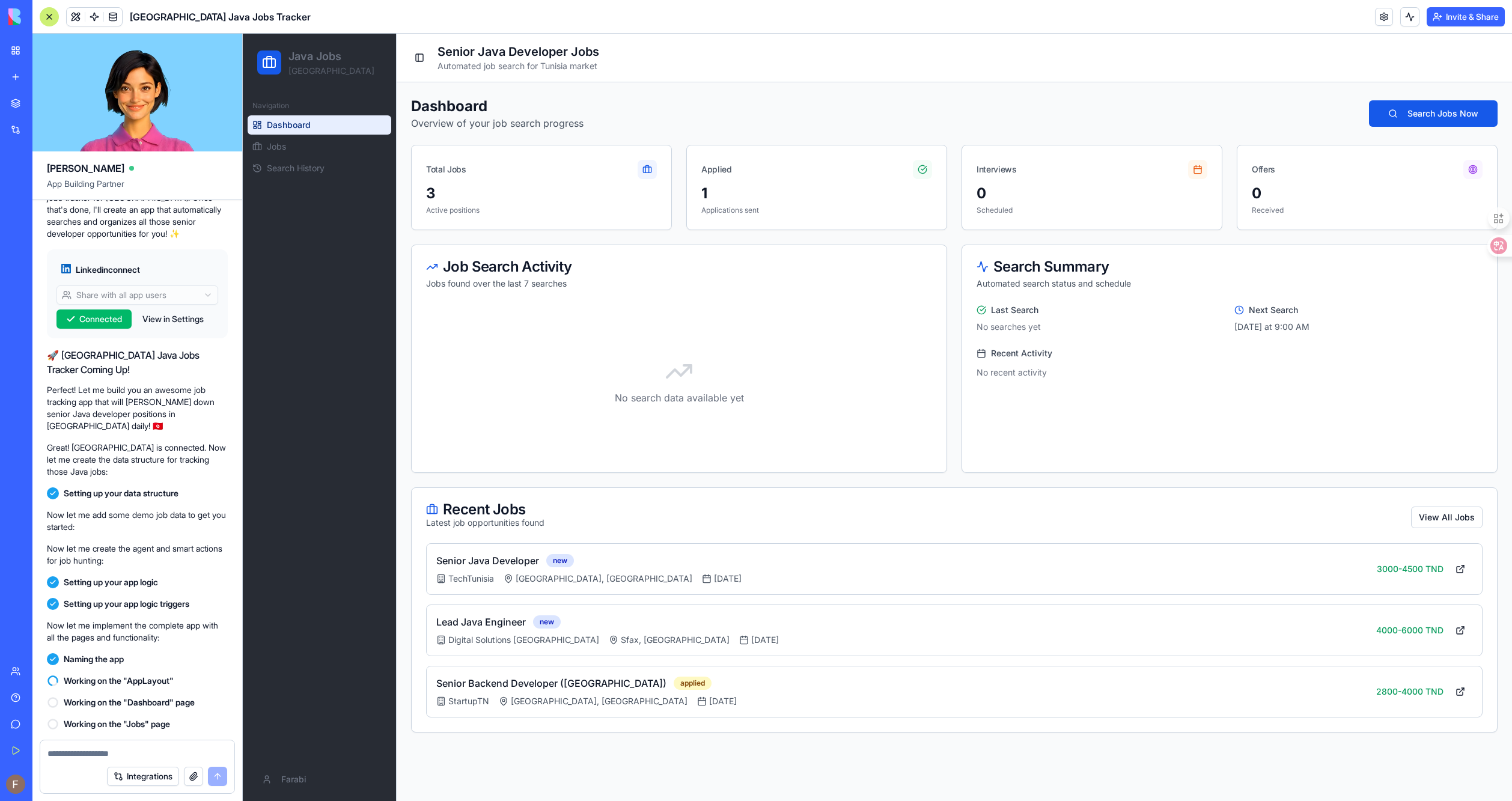
scroll to position [953, 0]
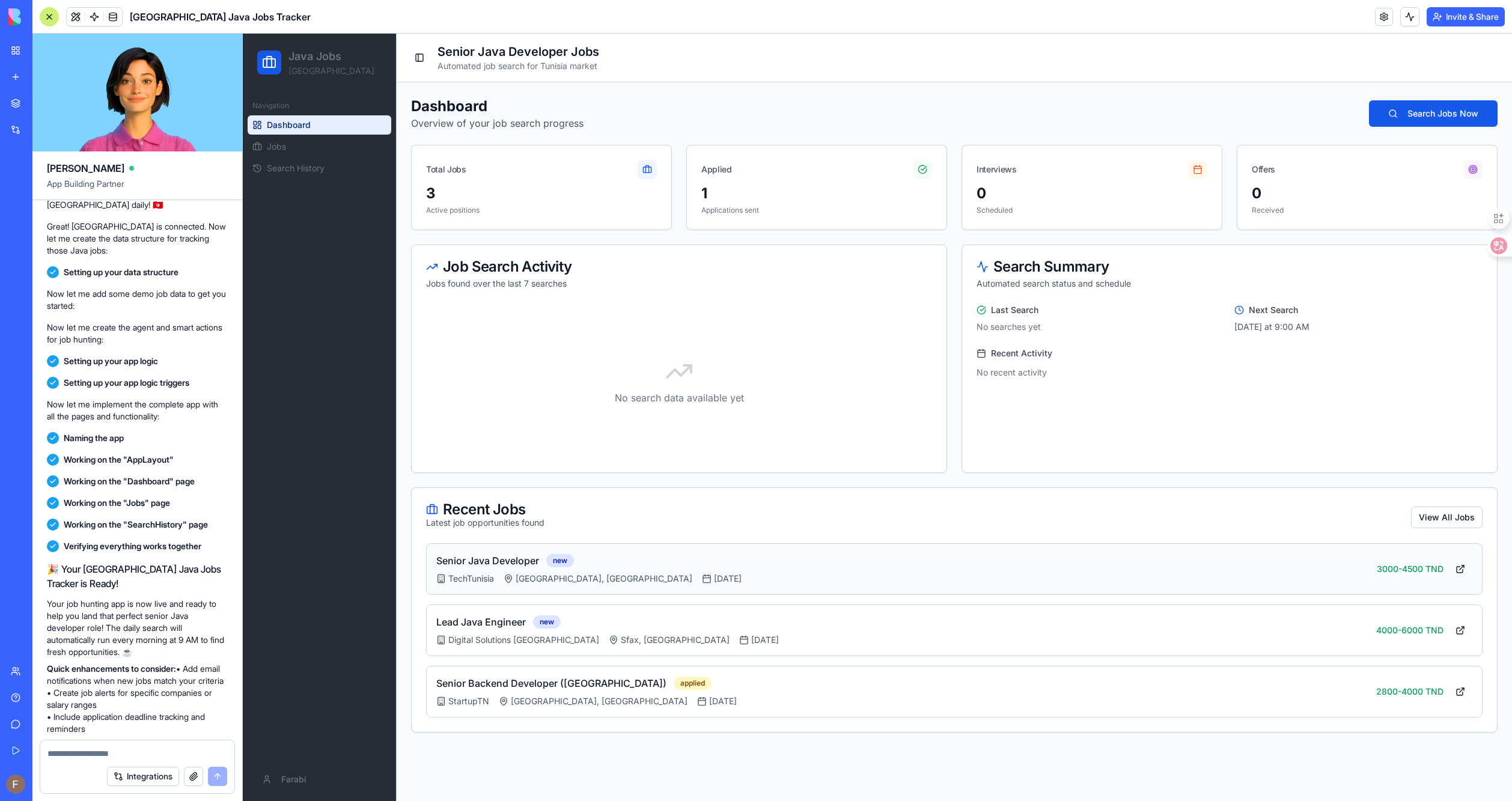
click at [513, 573] on div "[GEOGRAPHIC_DATA], [GEOGRAPHIC_DATA]" at bounding box center [598, 578] width 189 height 12
click at [1457, 687] on link at bounding box center [1460, 692] width 24 height 22
click at [1457, 626] on link at bounding box center [1460, 631] width 24 height 22
click at [1445, 102] on button "Search Jobs Now" at bounding box center [1433, 114] width 128 height 27
